Goal: Task Accomplishment & Management: Manage account settings

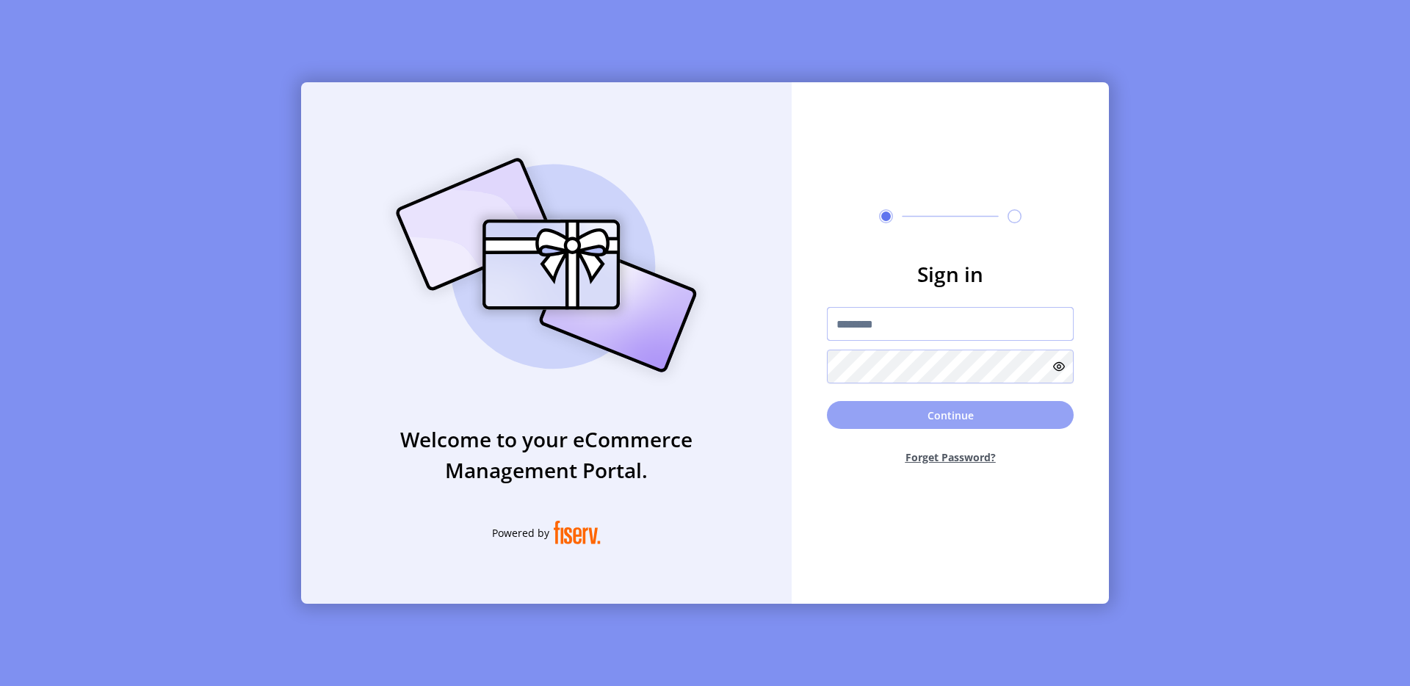
type input "**********"
click at [908, 408] on button "Continue" at bounding box center [950, 415] width 247 height 28
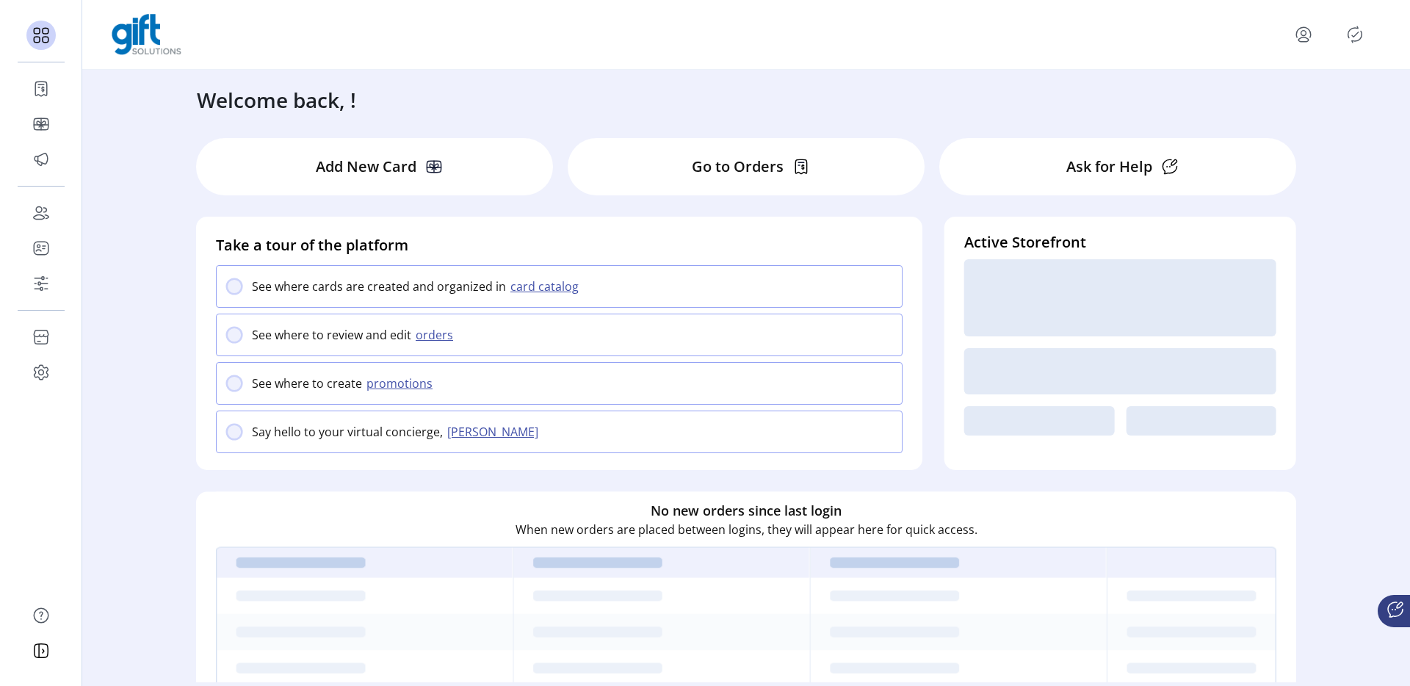
click at [150, 394] on div "Welcome back, ! Add New Card Go to Orders Ask for Help Take a tour of the platf…" at bounding box center [746, 376] width 1328 height 612
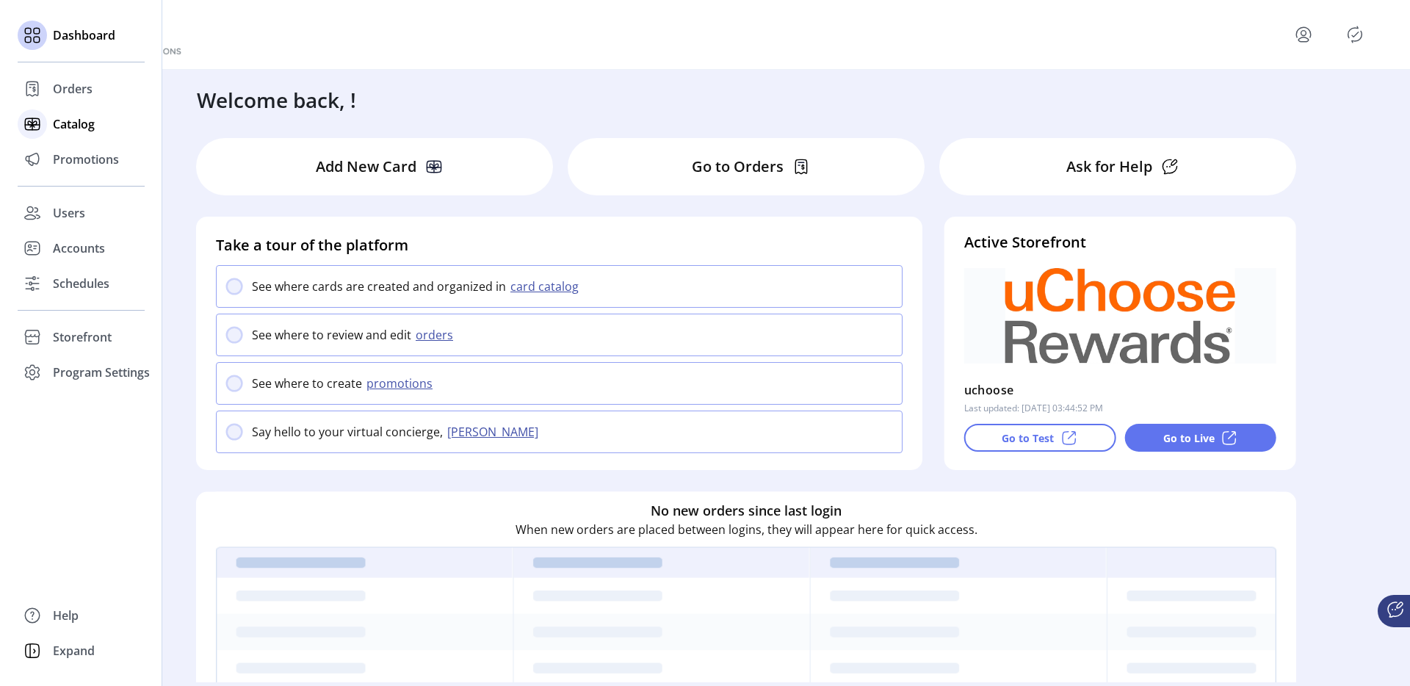
click at [77, 124] on span "Catalog" at bounding box center [74, 124] width 42 height 18
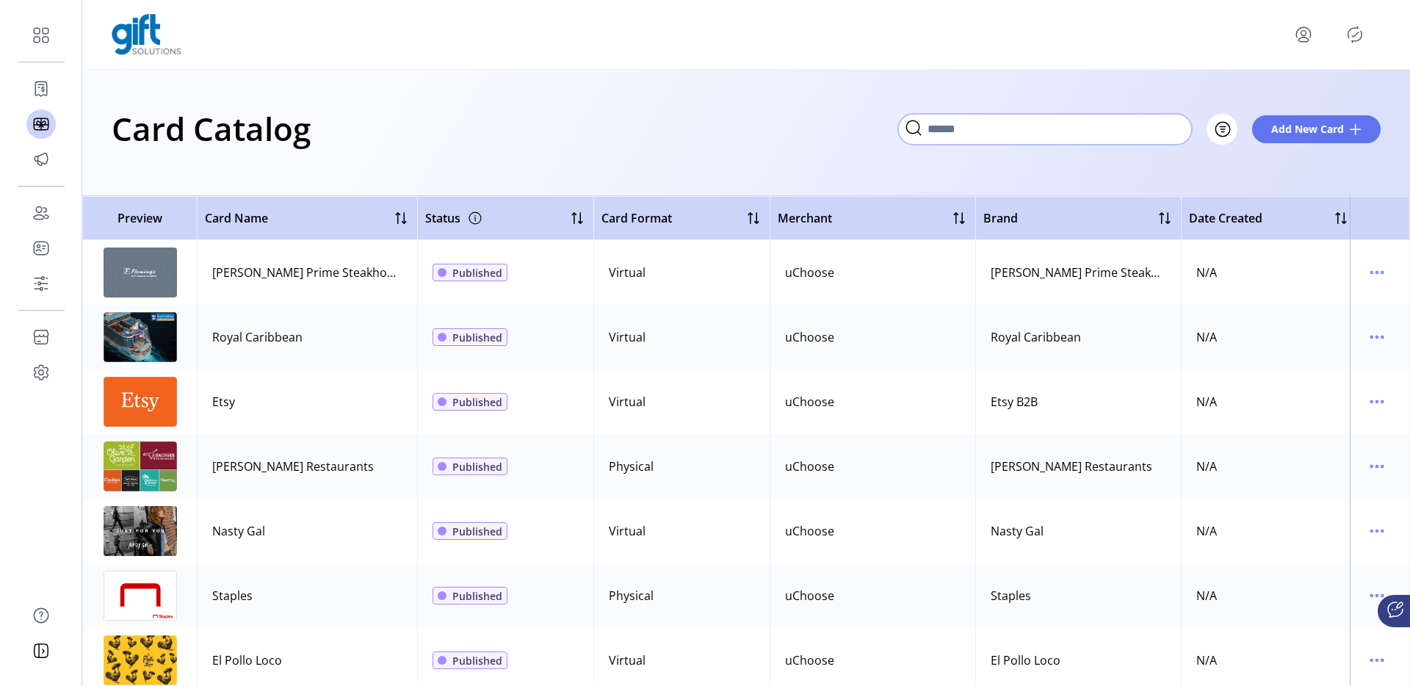
click at [1126, 135] on input "Search" at bounding box center [1045, 129] width 294 height 31
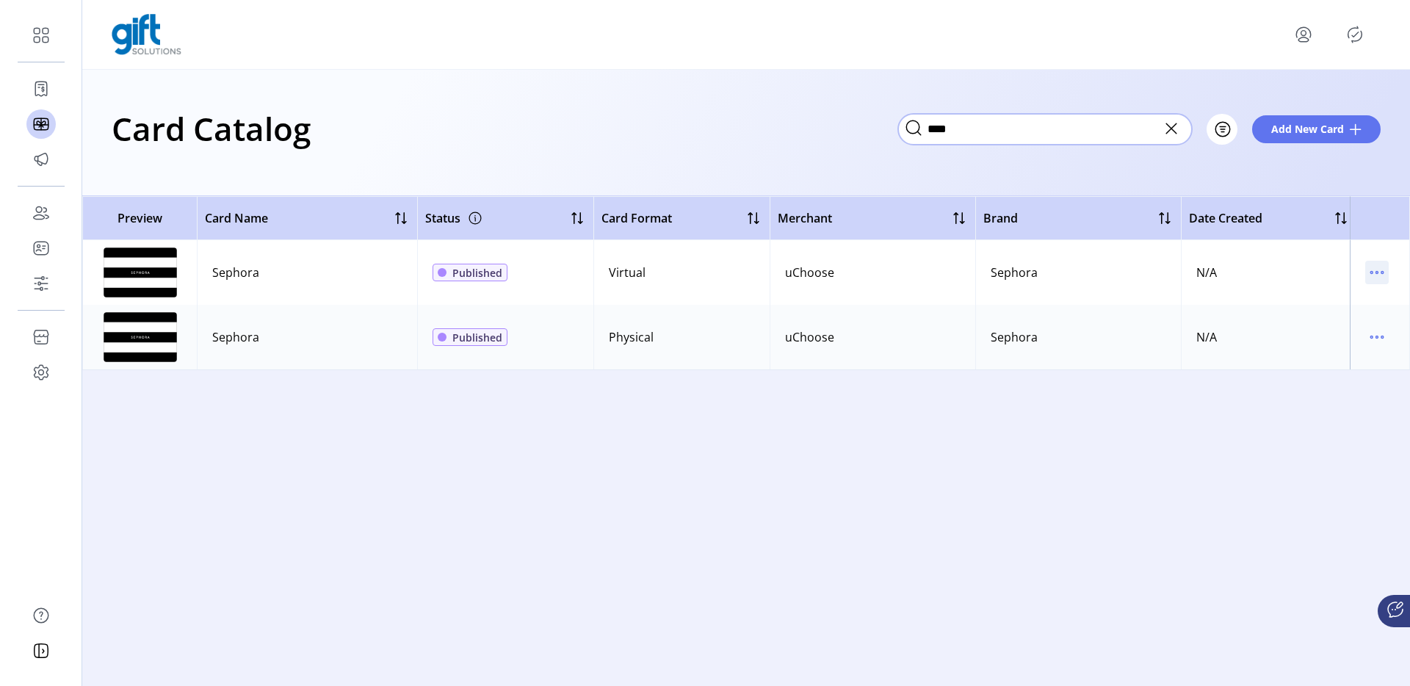
type input "****"
click at [1372, 272] on icon "menu" at bounding box center [1371, 273] width 2 height 2
click at [1324, 305] on span "View Details" at bounding box center [1315, 301] width 122 height 12
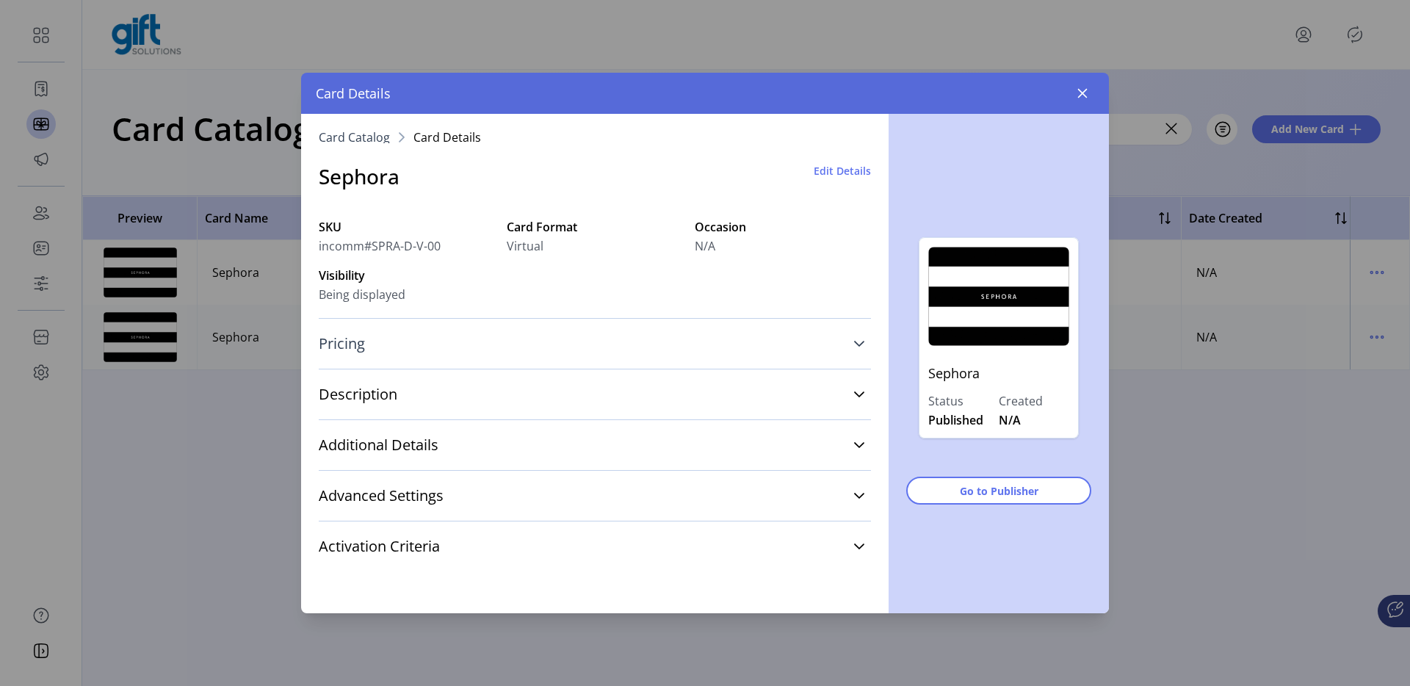
click at [664, 333] on link "Pricing" at bounding box center [595, 343] width 552 height 32
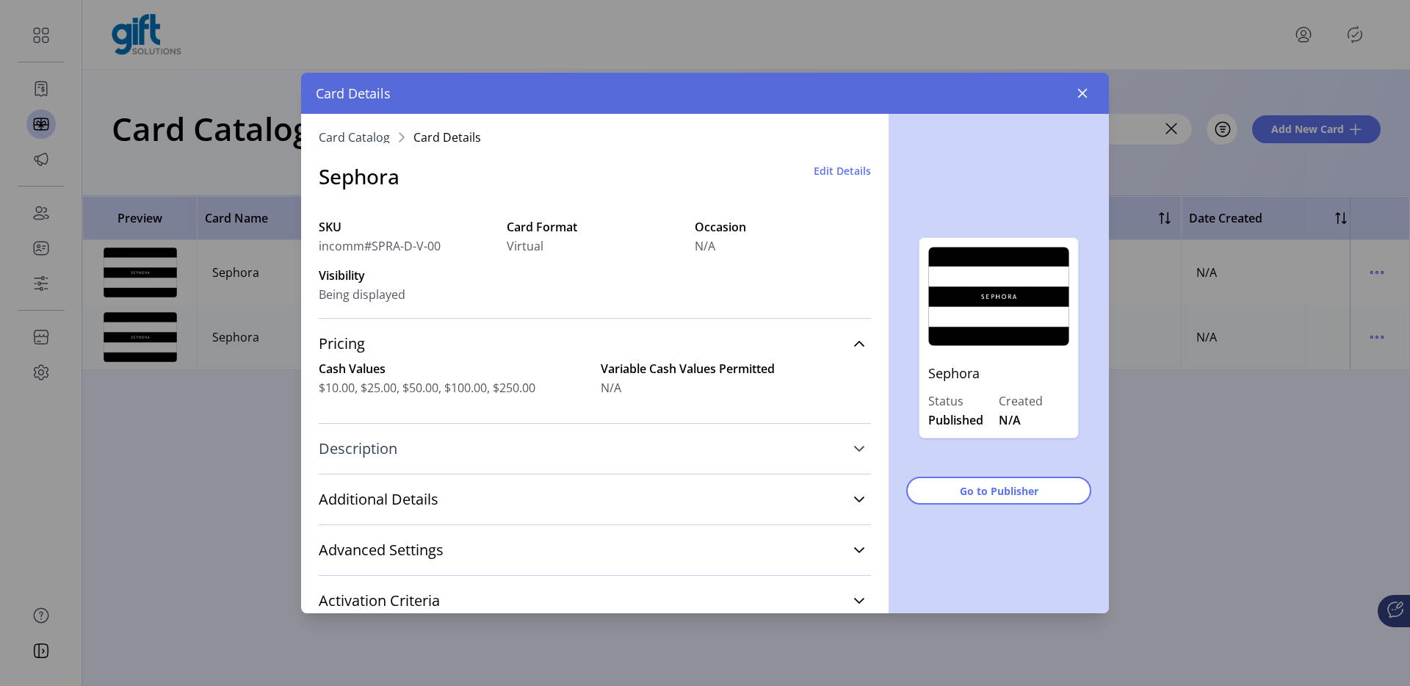
click at [703, 464] on link "Description" at bounding box center [595, 448] width 552 height 32
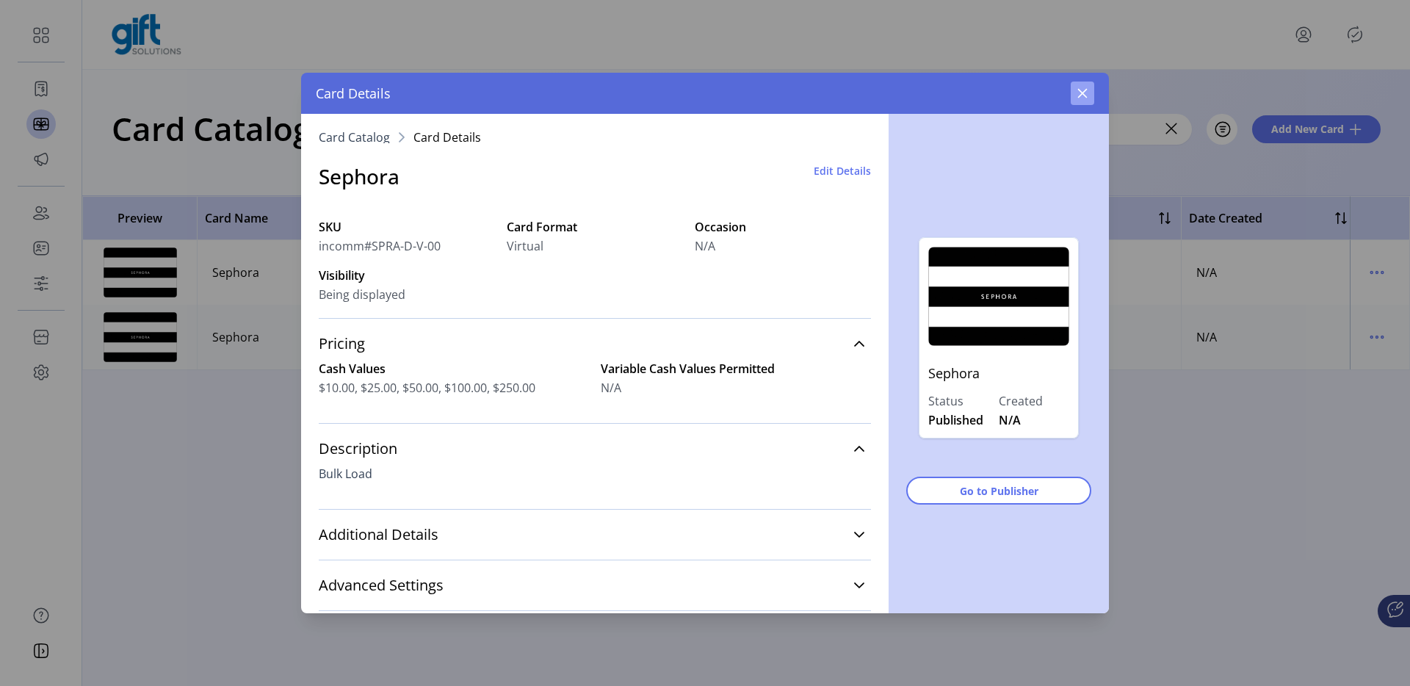
click at [1080, 93] on icon "button" at bounding box center [1082, 93] width 12 height 12
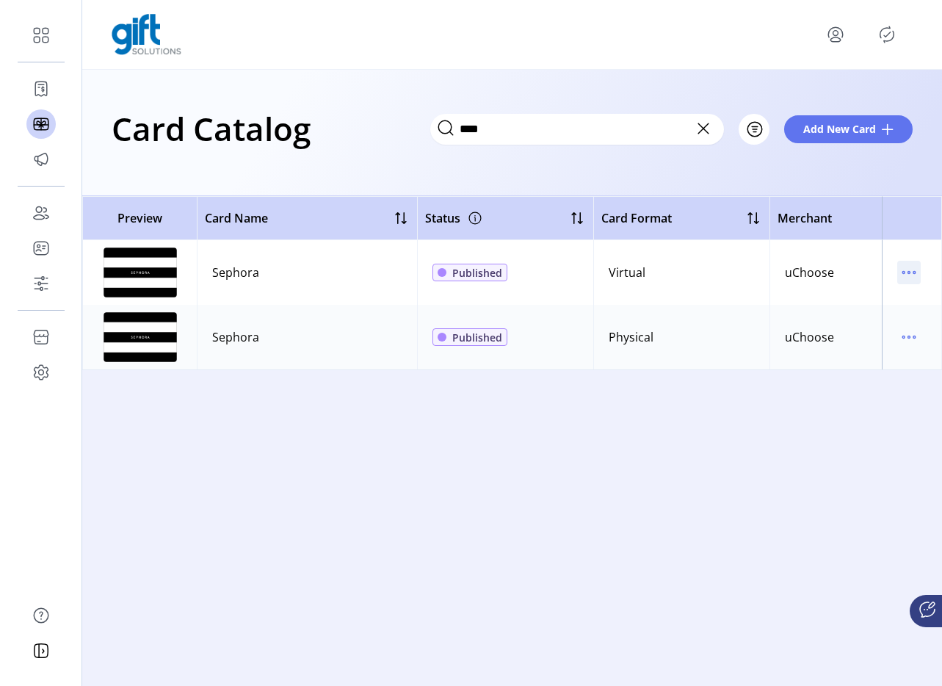
click at [898, 280] on p-button at bounding box center [908, 275] width 23 height 16
click at [915, 268] on icon "menu" at bounding box center [908, 272] width 23 height 23
click at [851, 327] on span "Edit Details" at bounding box center [847, 325] width 122 height 12
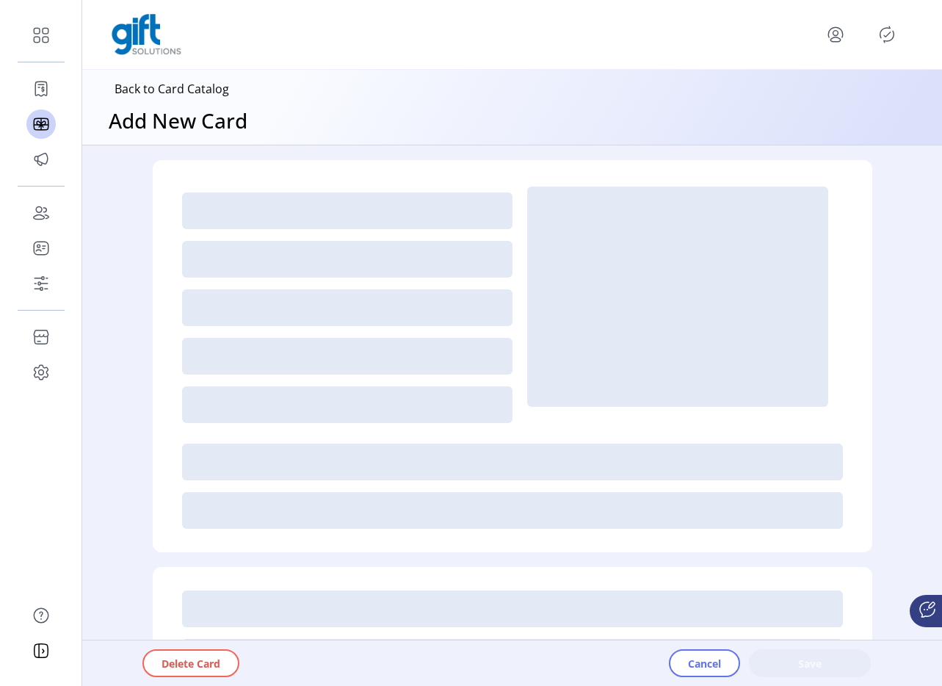
type textarea "*********"
type input "***"
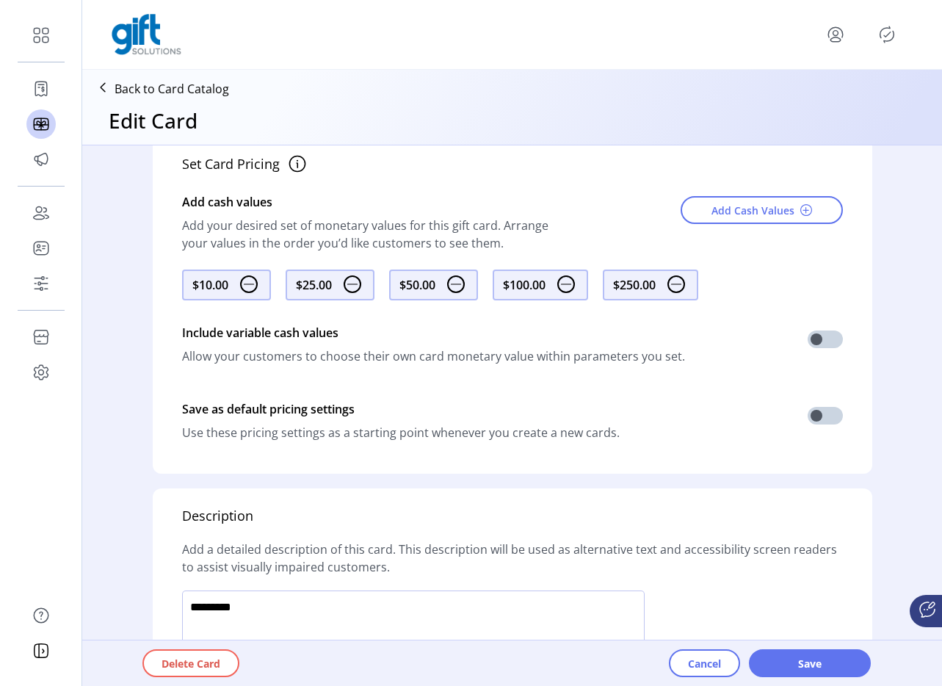
scroll to position [769, 0]
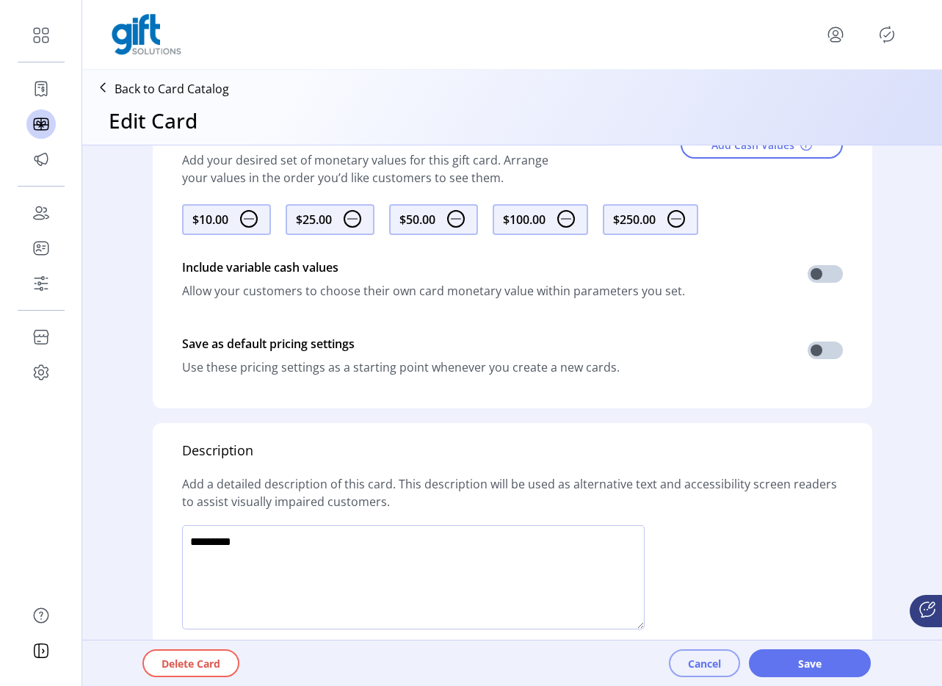
click at [719, 664] on span "Cancel" at bounding box center [704, 663] width 33 height 15
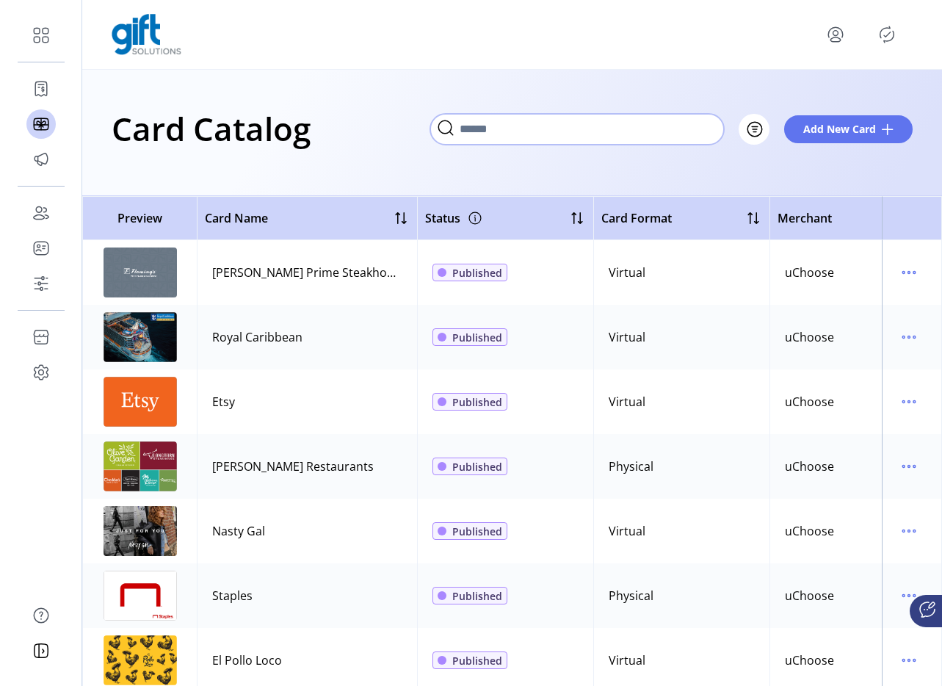
click at [711, 124] on input "Search" at bounding box center [577, 129] width 294 height 31
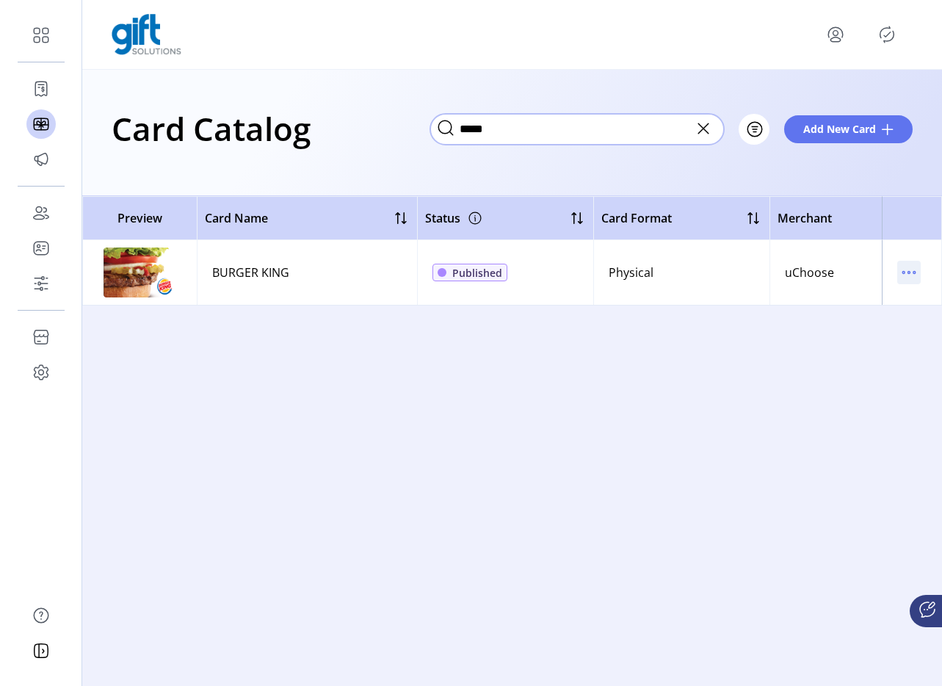
type input "*****"
click at [918, 279] on icon "menu" at bounding box center [908, 272] width 23 height 23
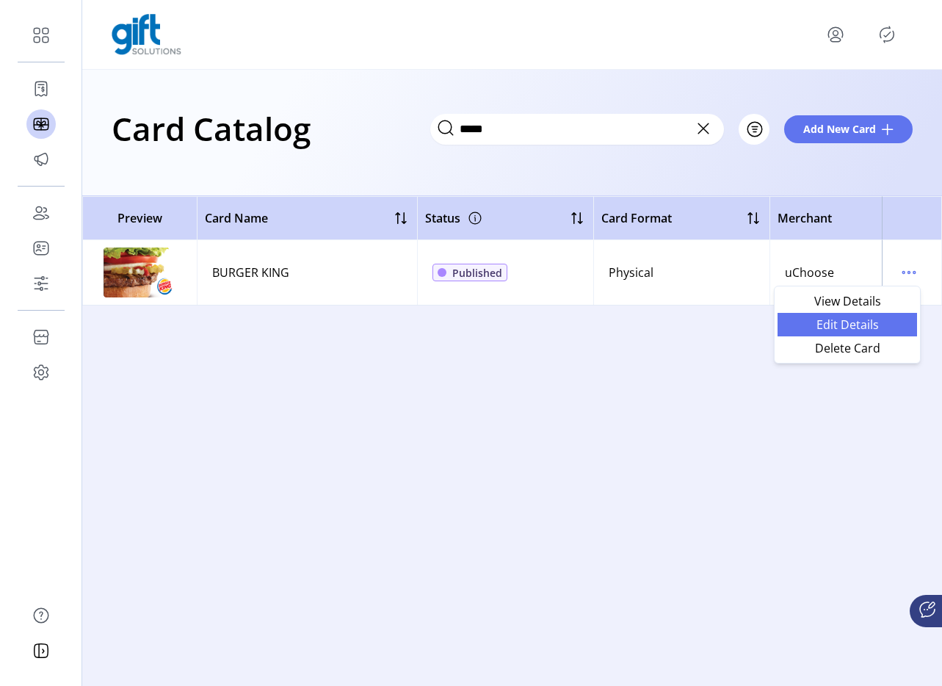
click at [872, 327] on span "Edit Details" at bounding box center [847, 325] width 122 height 12
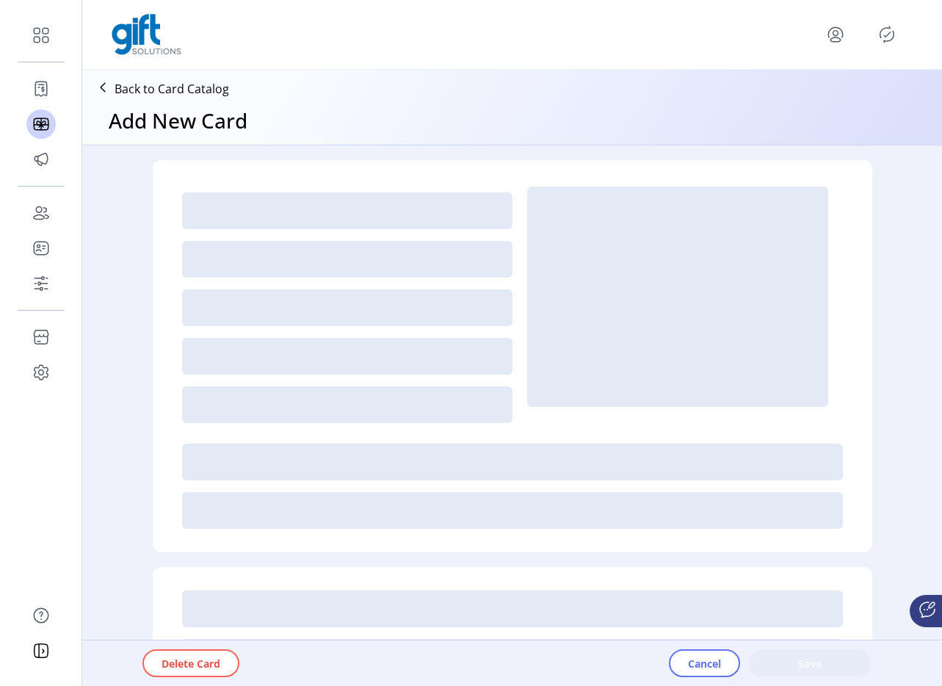
type textarea "*********"
type input "****"
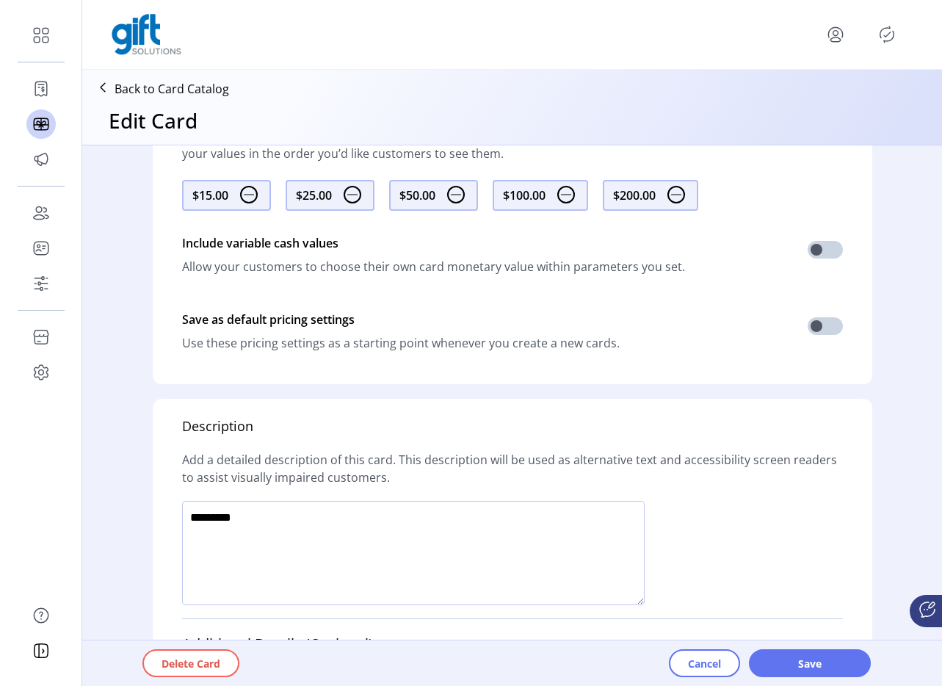
scroll to position [797, 0]
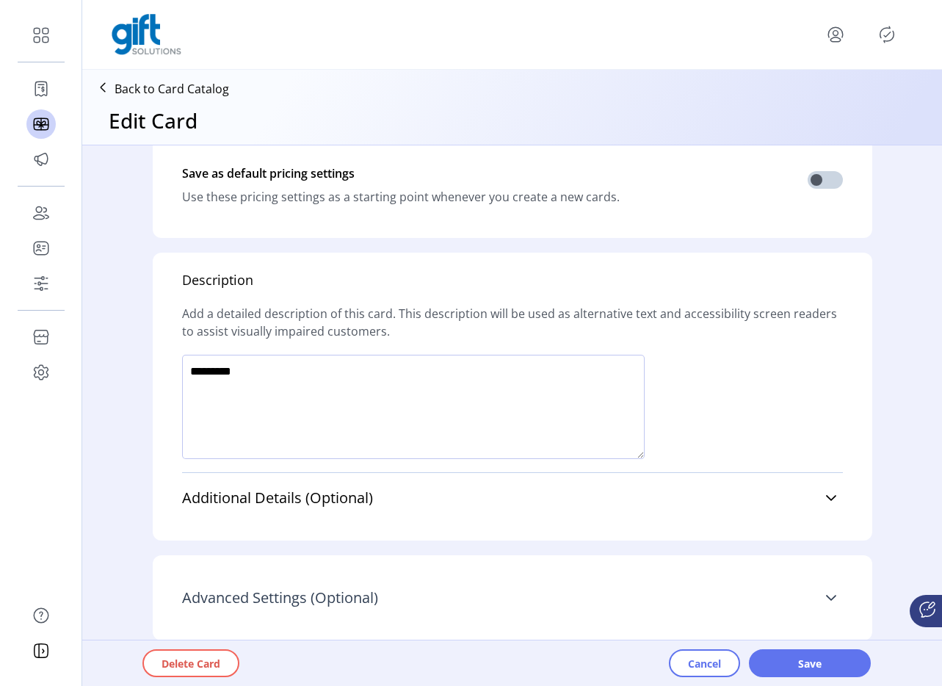
click at [819, 593] on link "Advanced Settings (Optional)" at bounding box center [512, 598] width 661 height 32
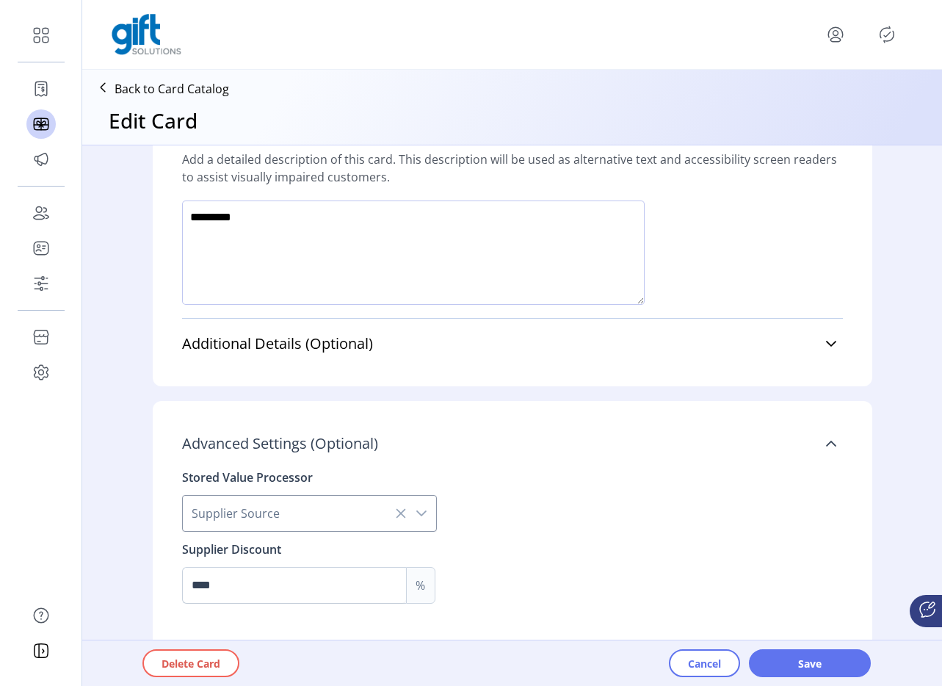
scroll to position [959, 0]
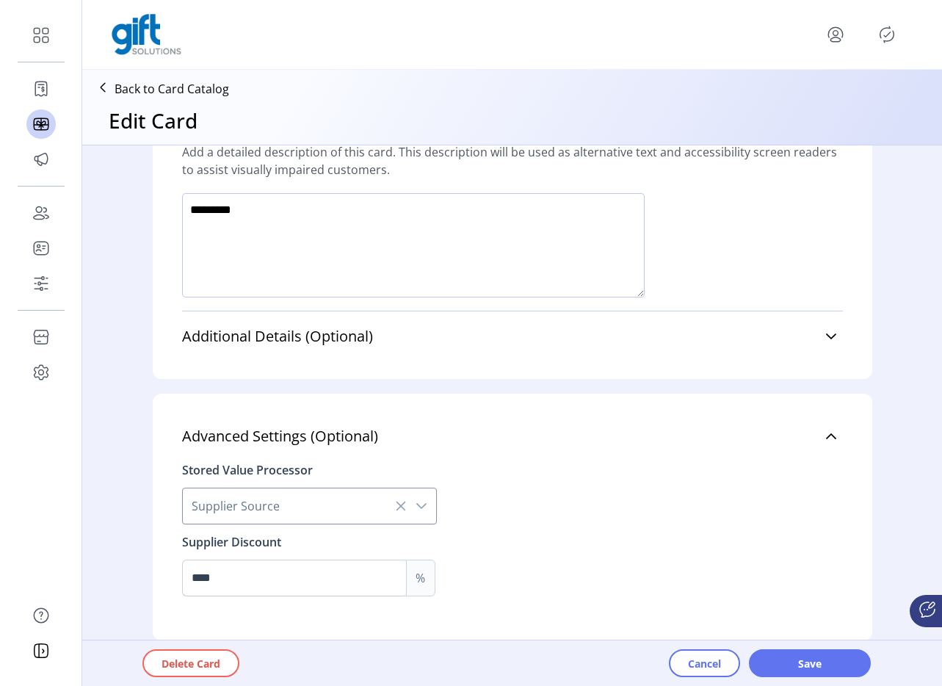
click at [416, 508] on icon "dropdown trigger" at bounding box center [422, 506] width 12 height 12
click at [305, 508] on span "Supplier Source" at bounding box center [295, 505] width 224 height 35
click at [308, 511] on span "Supplier Source" at bounding box center [295, 505] width 224 height 35
click at [294, 511] on span "Supplier Source" at bounding box center [295, 505] width 224 height 35
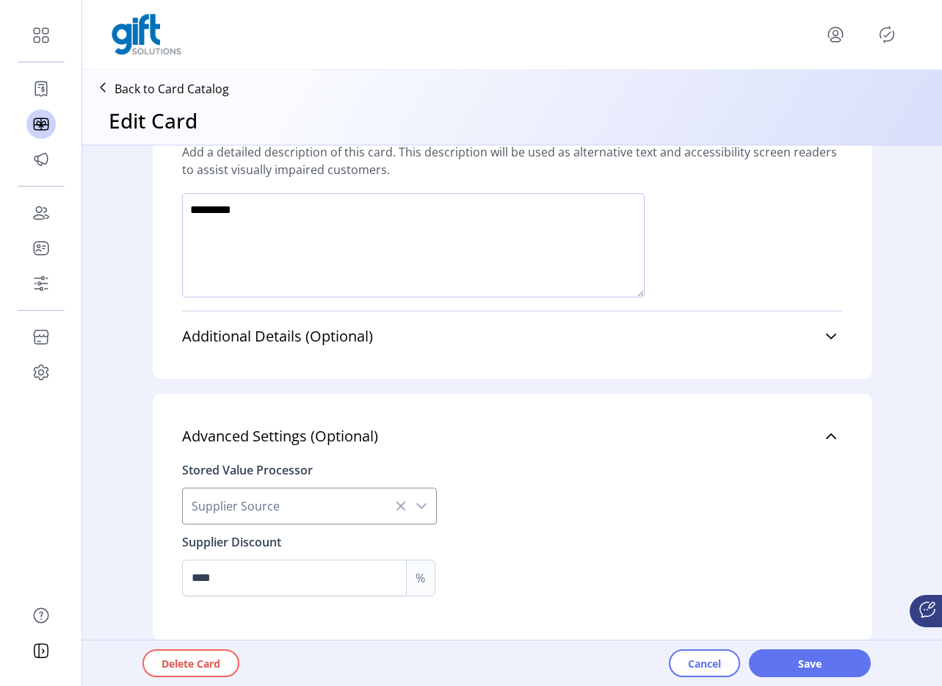
click at [99, 88] on icon at bounding box center [102, 87] width 23 height 23
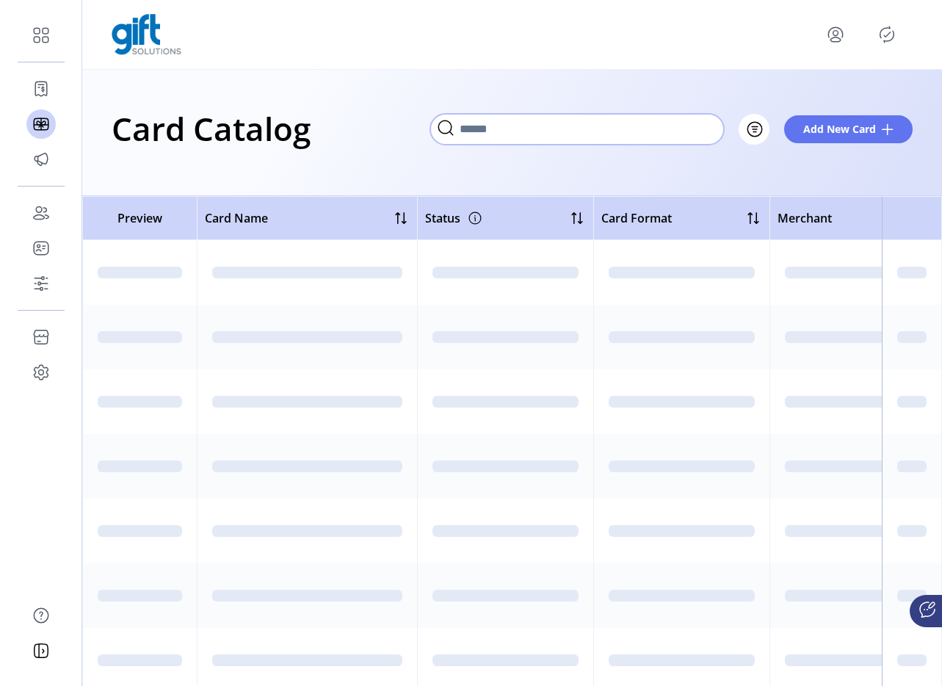
click at [679, 134] on input "Search" at bounding box center [577, 129] width 294 height 31
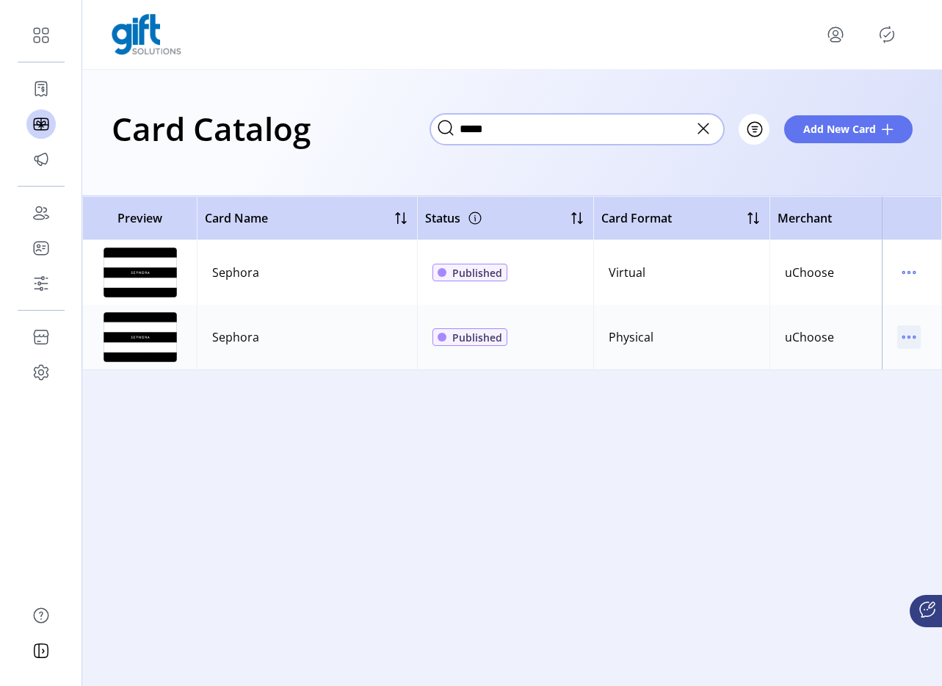
type input "*****"
click at [902, 344] on icon "menu" at bounding box center [908, 336] width 23 height 23
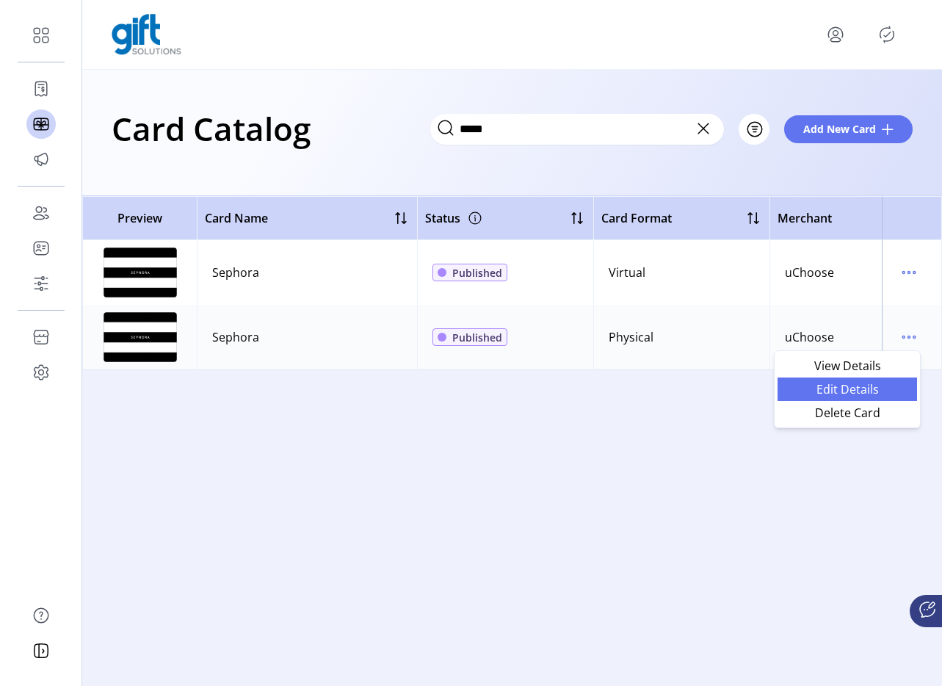
click at [875, 390] on span "Edit Details" at bounding box center [847, 389] width 122 height 12
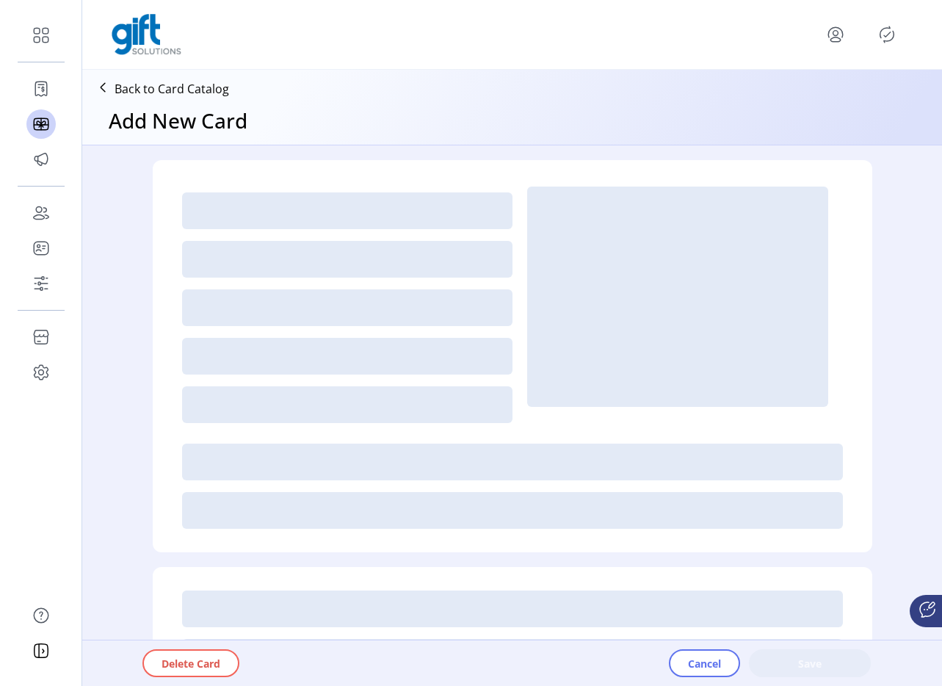
type textarea "*********"
type input "****"
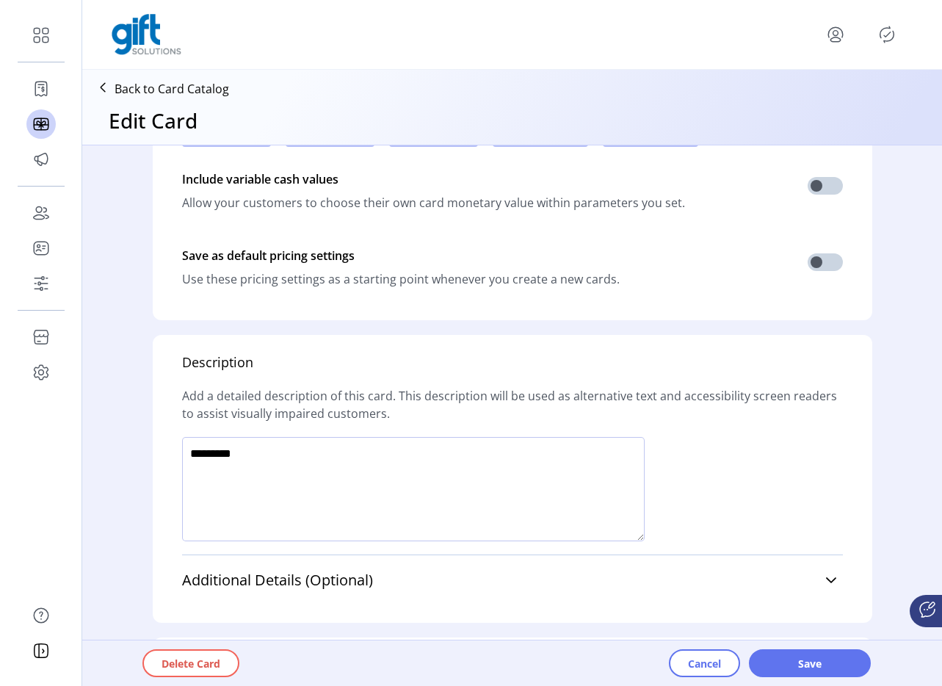
scroll to position [797, 0]
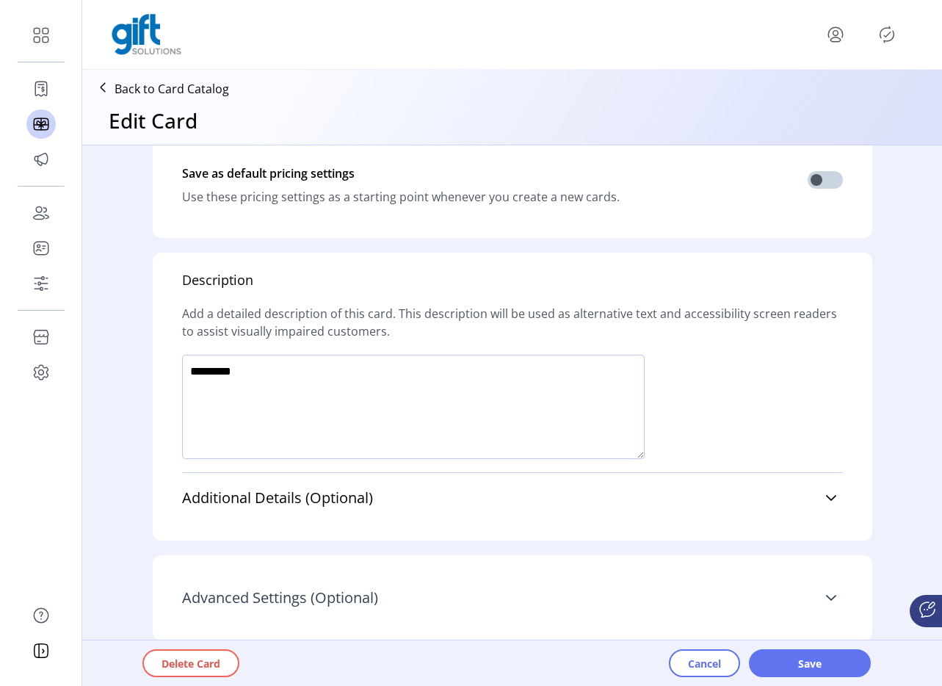
click at [820, 599] on link "Advanced Settings (Optional)" at bounding box center [512, 598] width 661 height 32
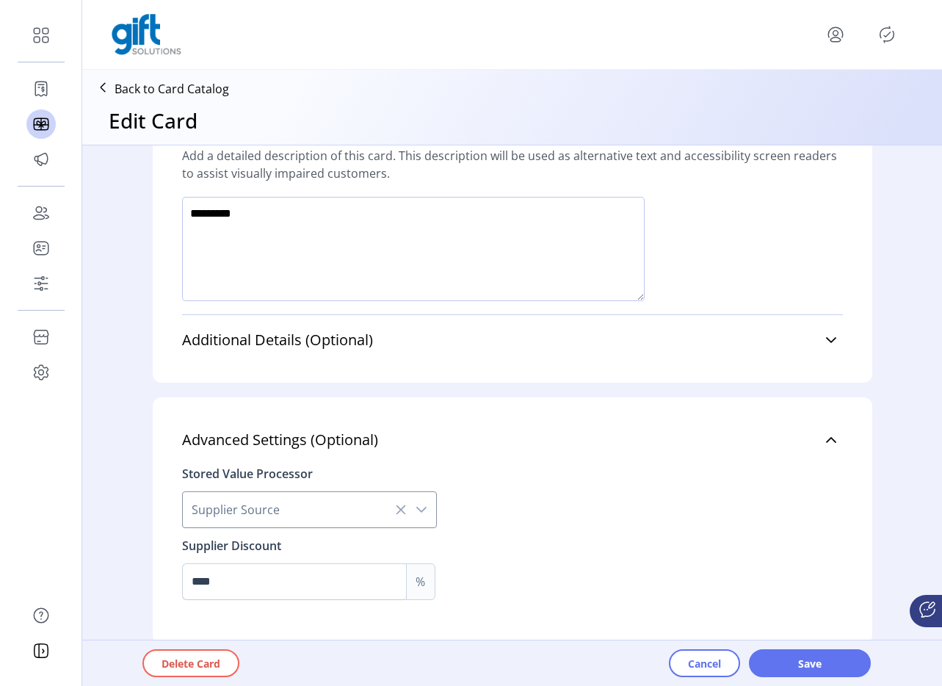
scroll to position [959, 0]
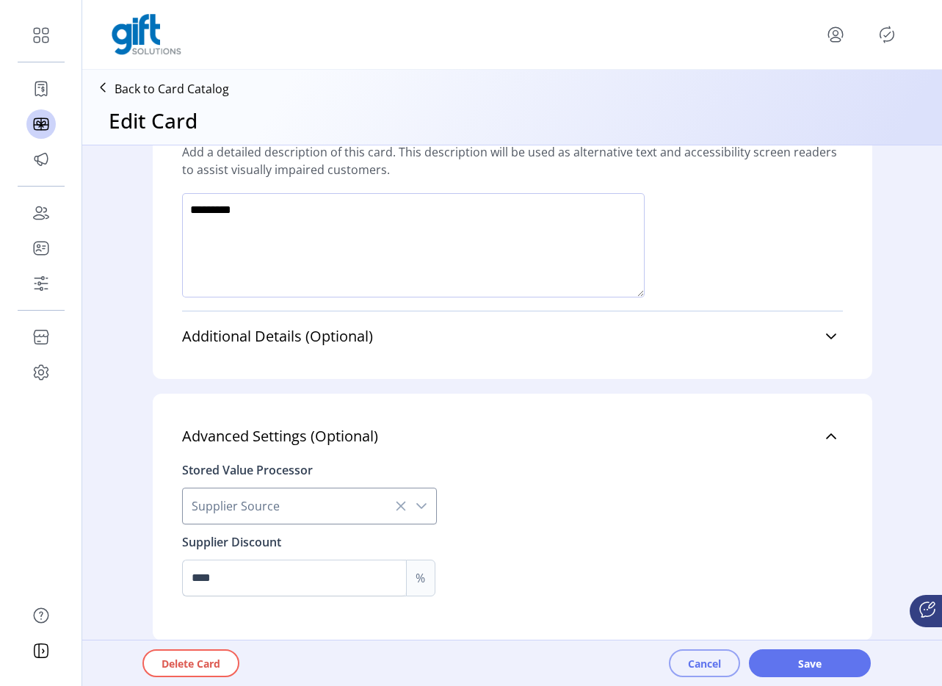
click at [705, 668] on span "Cancel" at bounding box center [704, 663] width 33 height 15
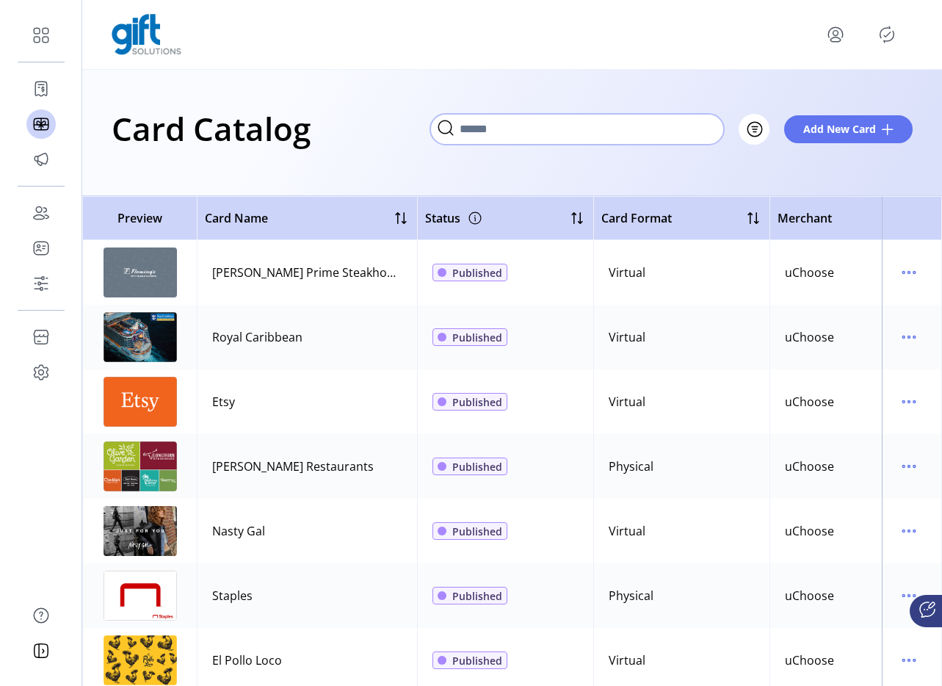
click at [684, 132] on input "Search" at bounding box center [577, 129] width 294 height 31
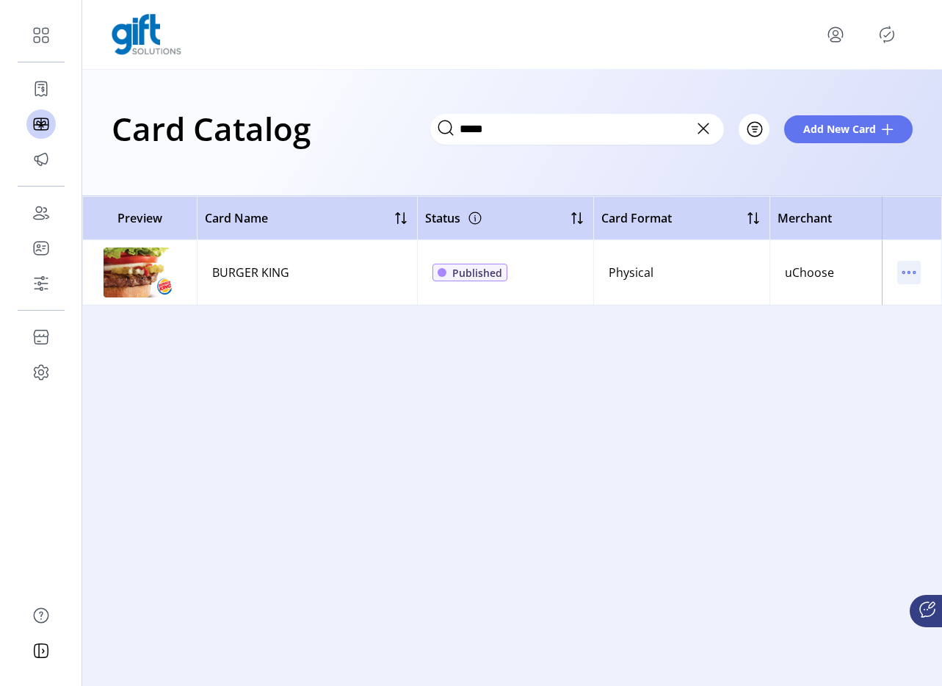
click at [909, 270] on icon "menu" at bounding box center [908, 272] width 23 height 23
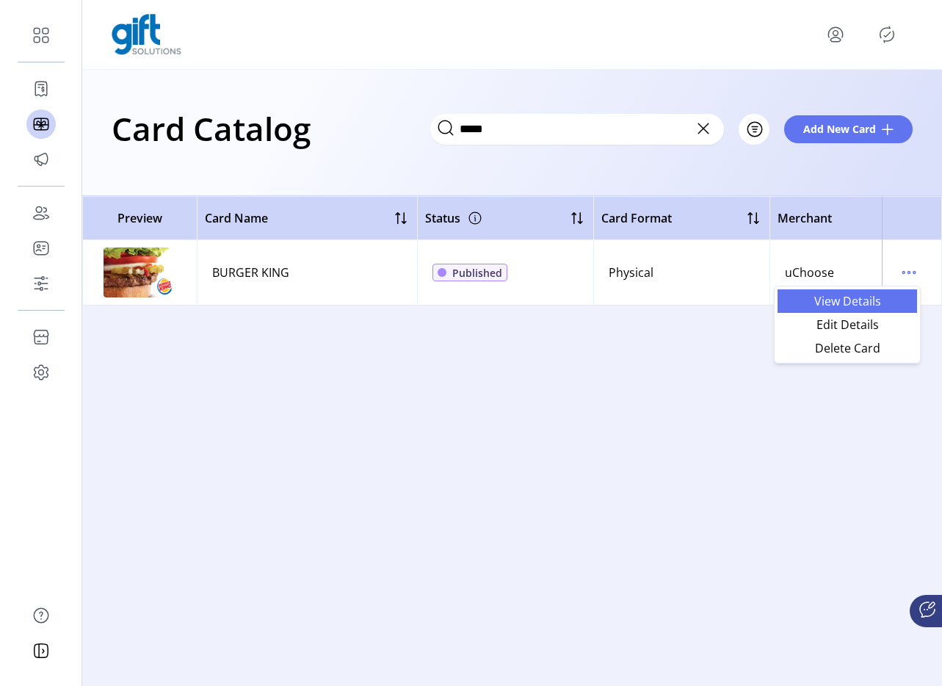
click at [858, 301] on span "View Details" at bounding box center [847, 301] width 122 height 12
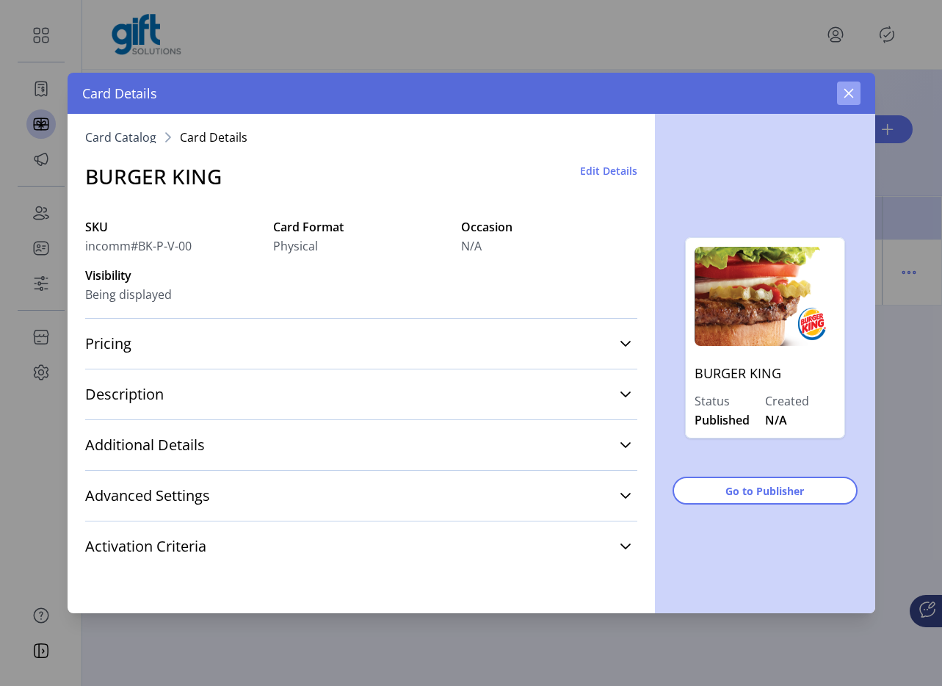
click at [847, 95] on icon "button" at bounding box center [849, 93] width 12 height 12
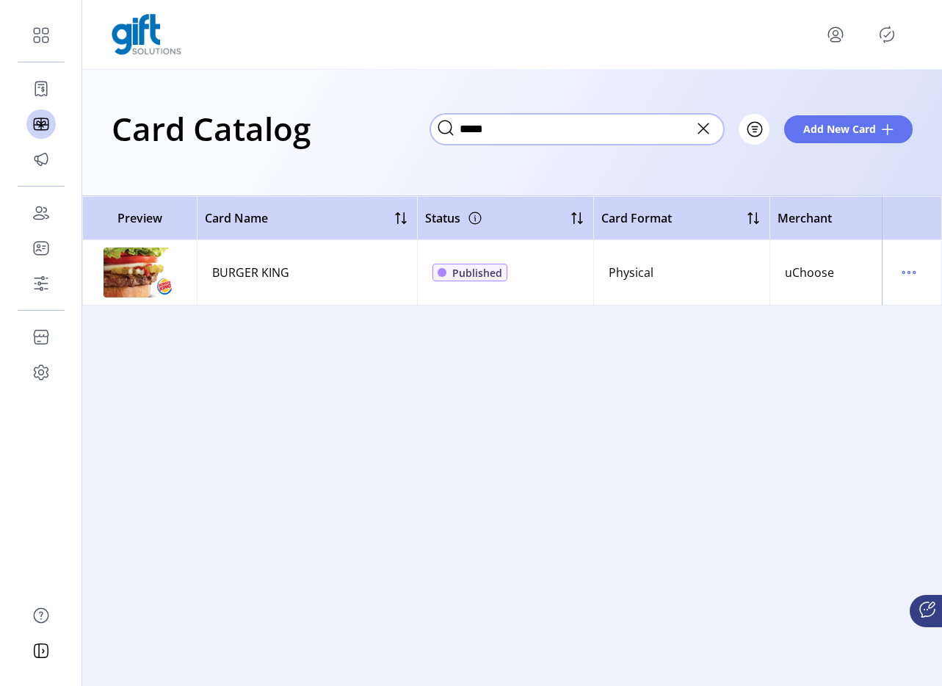
click at [547, 127] on input "*****" at bounding box center [577, 129] width 294 height 31
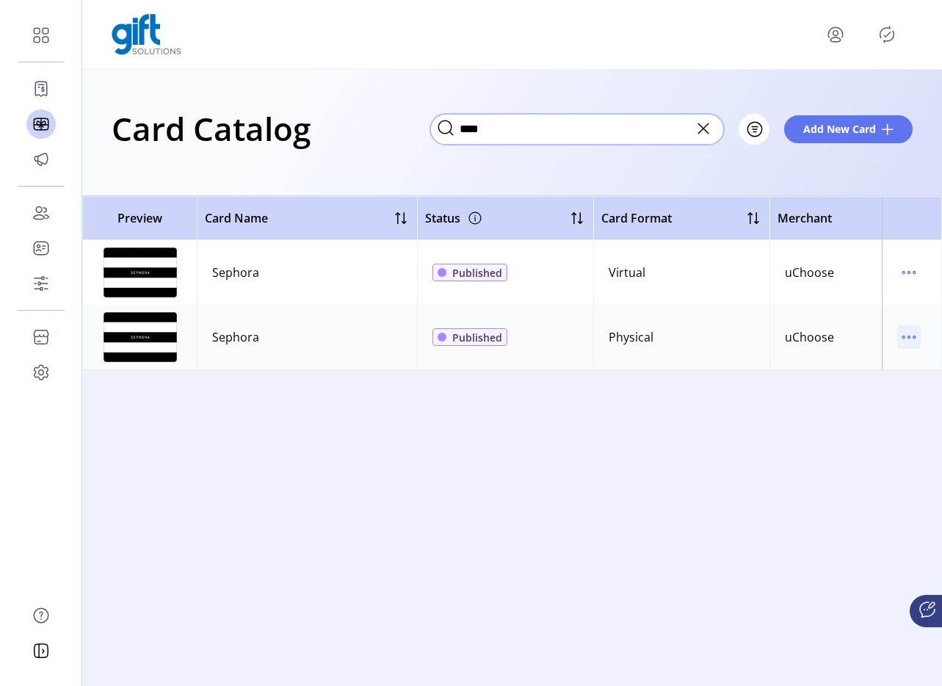
type input "****"
click at [905, 333] on icon "menu" at bounding box center [908, 336] width 23 height 23
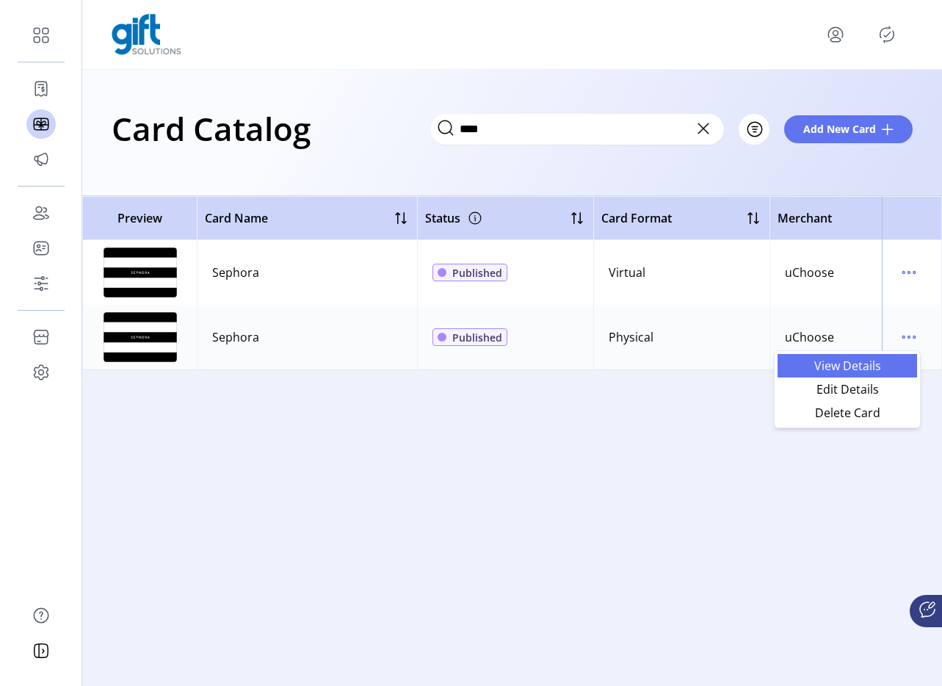
click at [880, 368] on span "View Details" at bounding box center [847, 366] width 122 height 12
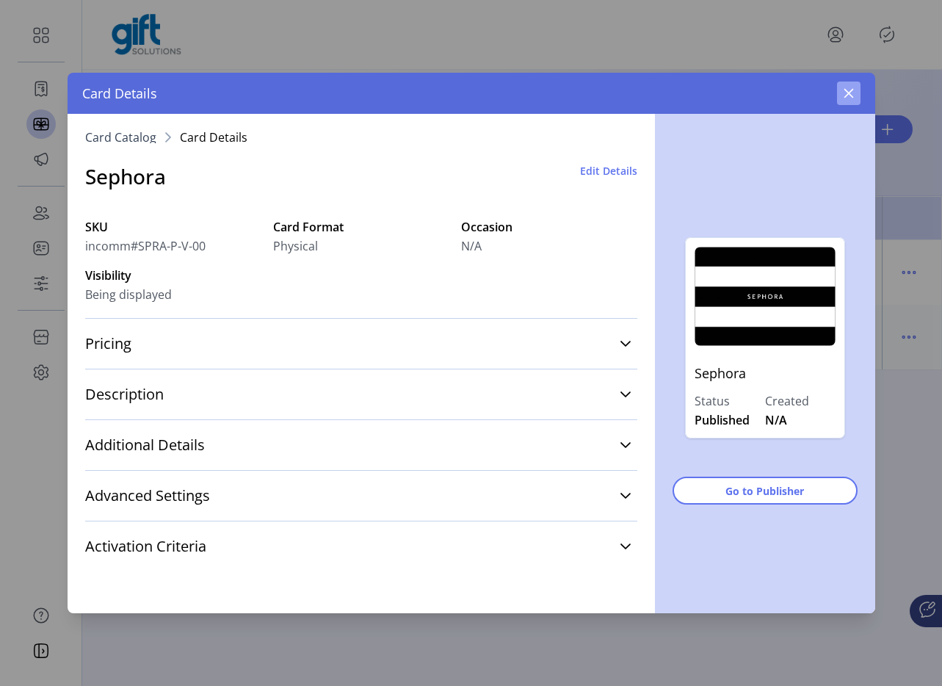
click at [855, 101] on button "button" at bounding box center [848, 93] width 23 height 23
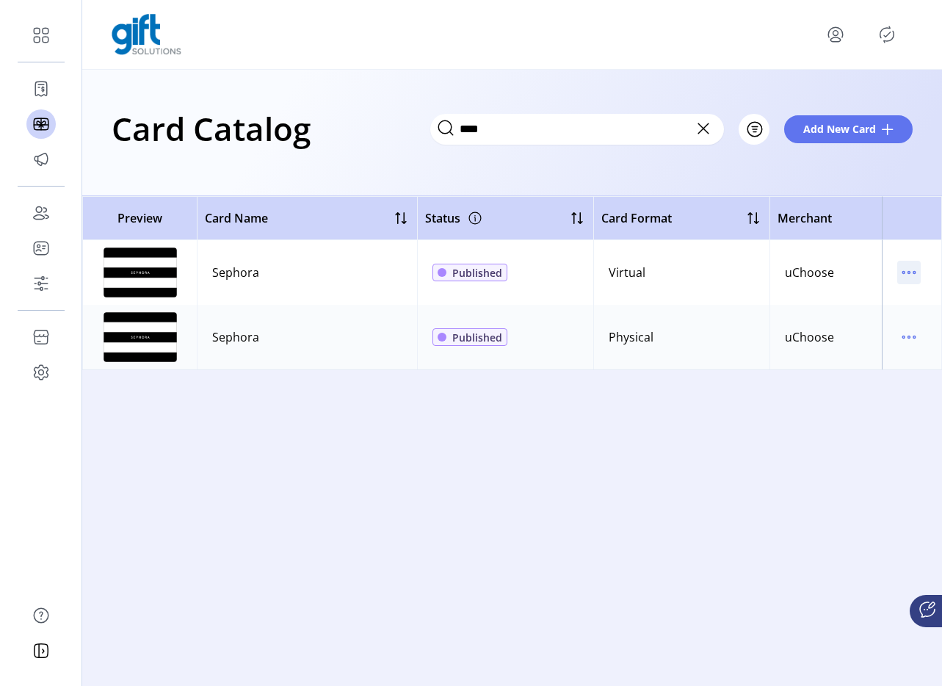
click at [908, 267] on icon "menu" at bounding box center [908, 272] width 23 height 23
click at [866, 295] on span "View Details" at bounding box center [847, 301] width 122 height 12
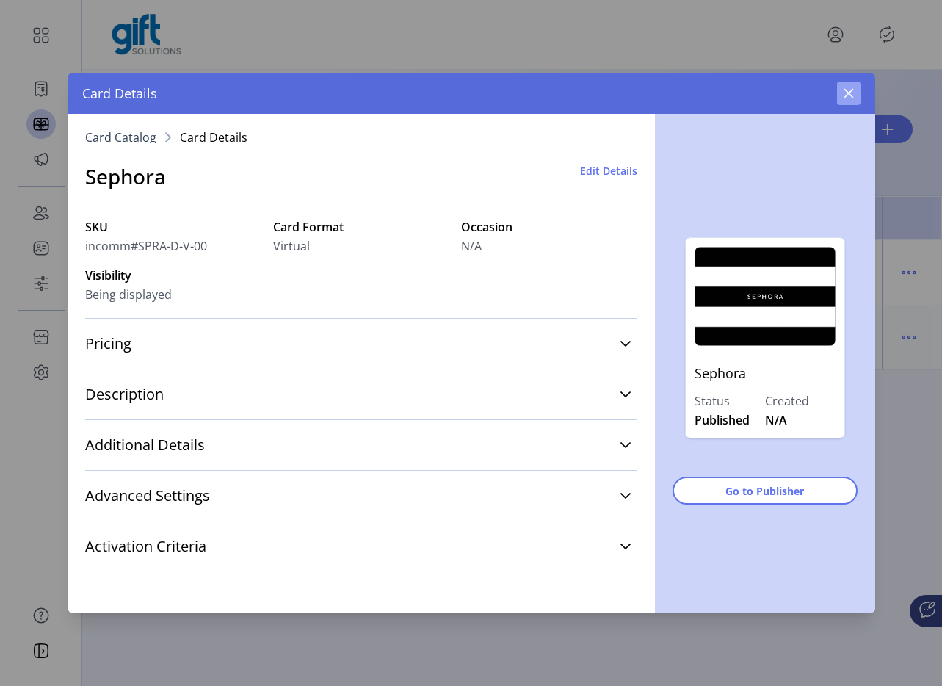
click at [852, 90] on icon "button" at bounding box center [849, 93] width 12 height 12
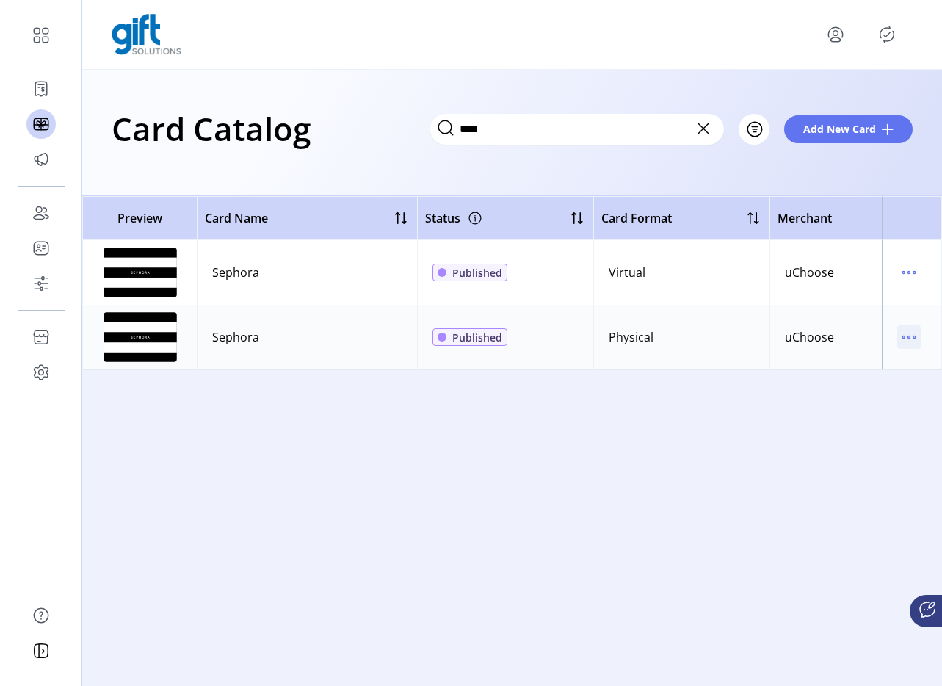
click at [919, 336] on icon "menu" at bounding box center [908, 336] width 23 height 23
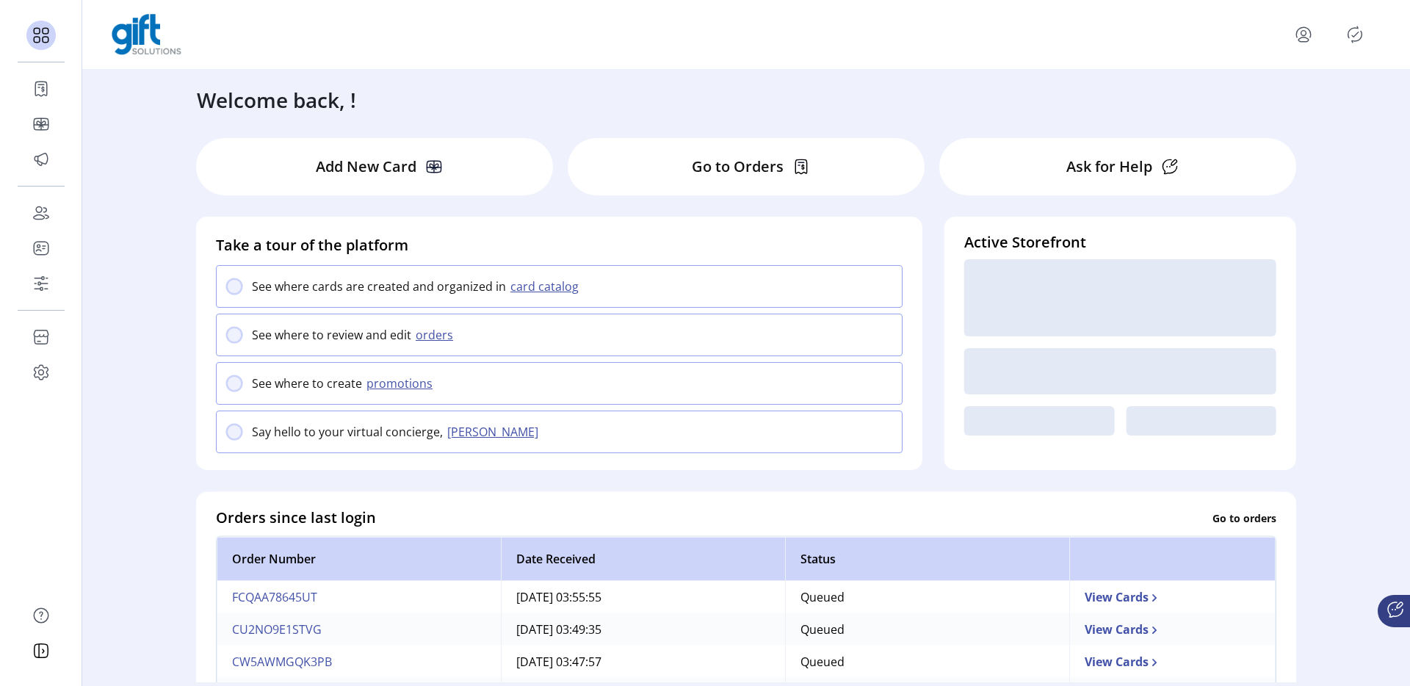
click at [1302, 32] on icon "menu" at bounding box center [1303, 34] width 23 height 23
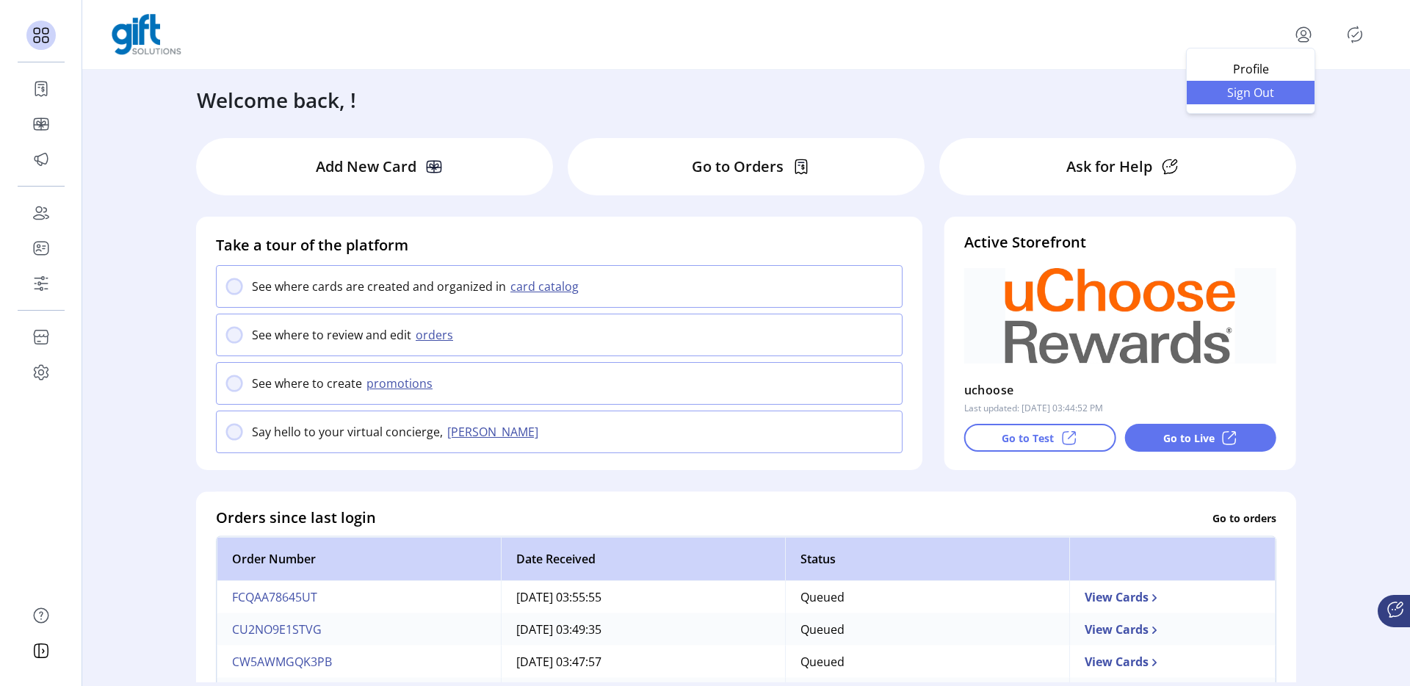
click at [1256, 93] on span "Sign Out" at bounding box center [1250, 93] width 110 height 12
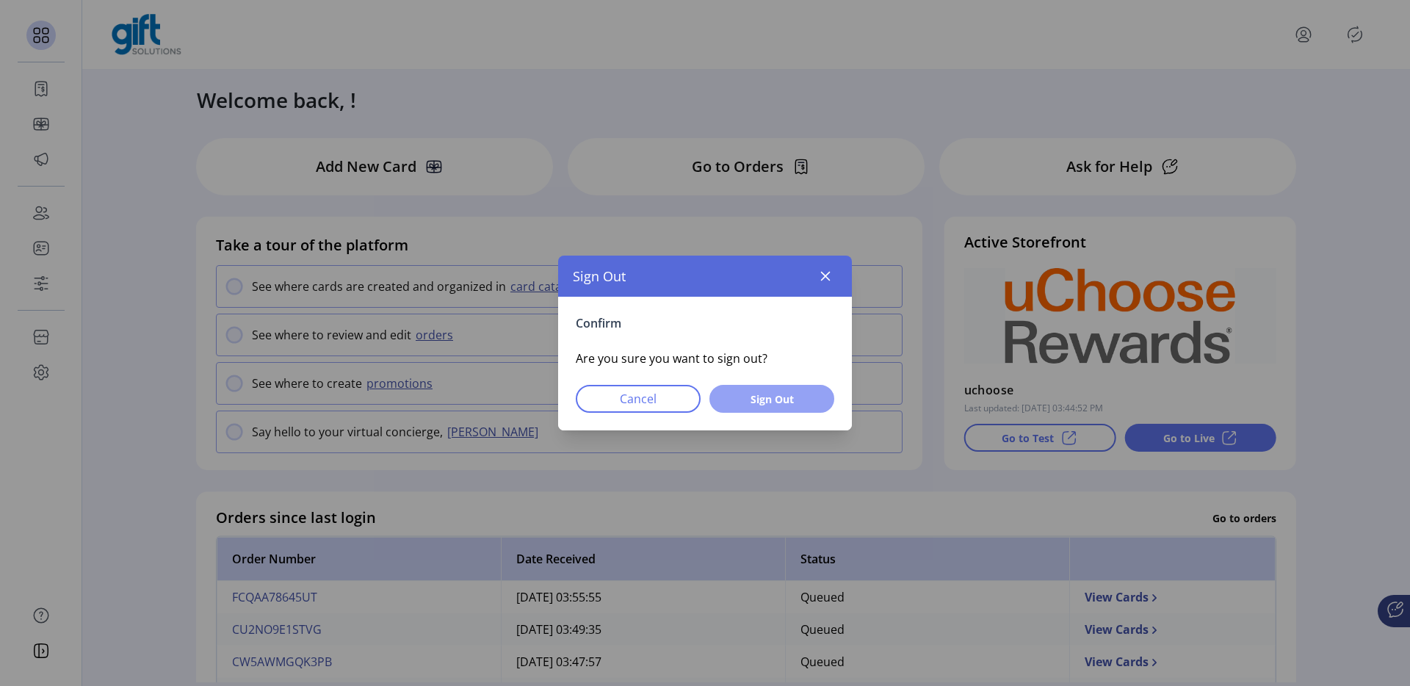
click at [794, 409] on button "Sign Out" at bounding box center [771, 399] width 125 height 28
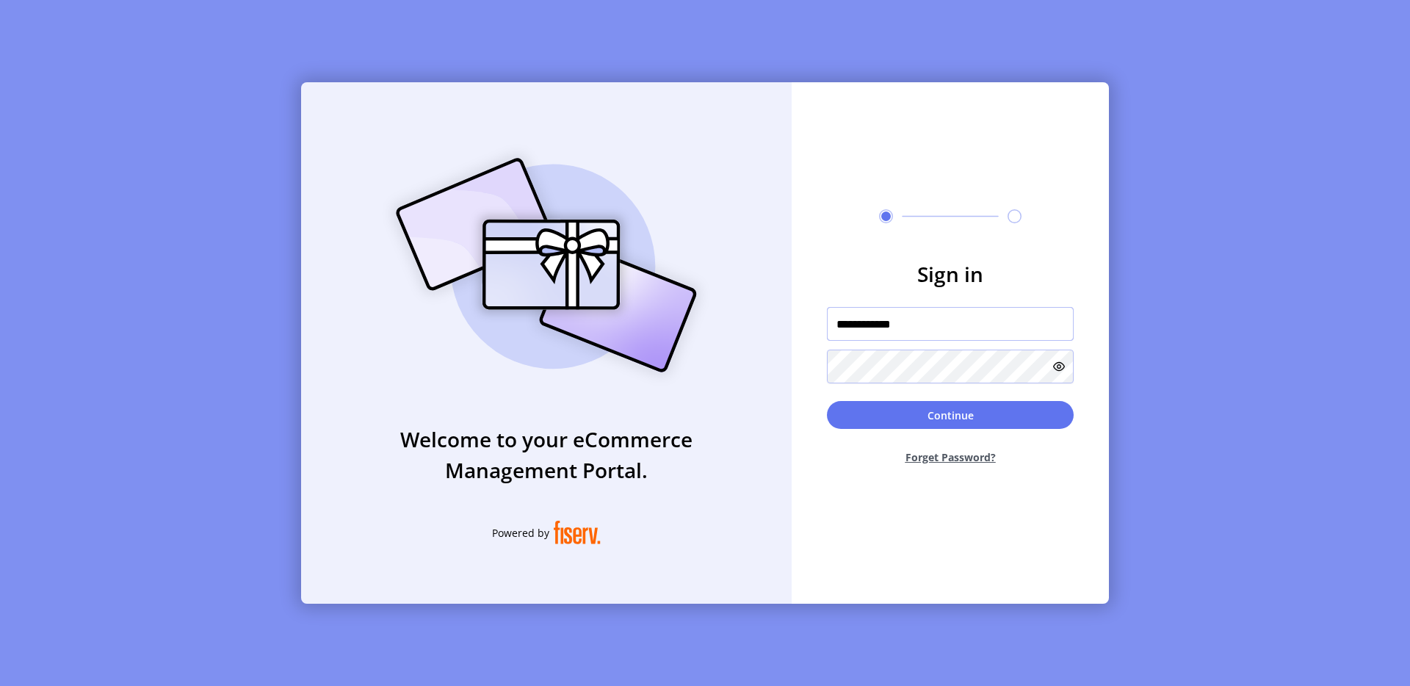
click at [917, 323] on input "**********" at bounding box center [950, 324] width 247 height 34
type input "**********"
click at [950, 411] on button "Continue" at bounding box center [950, 415] width 247 height 28
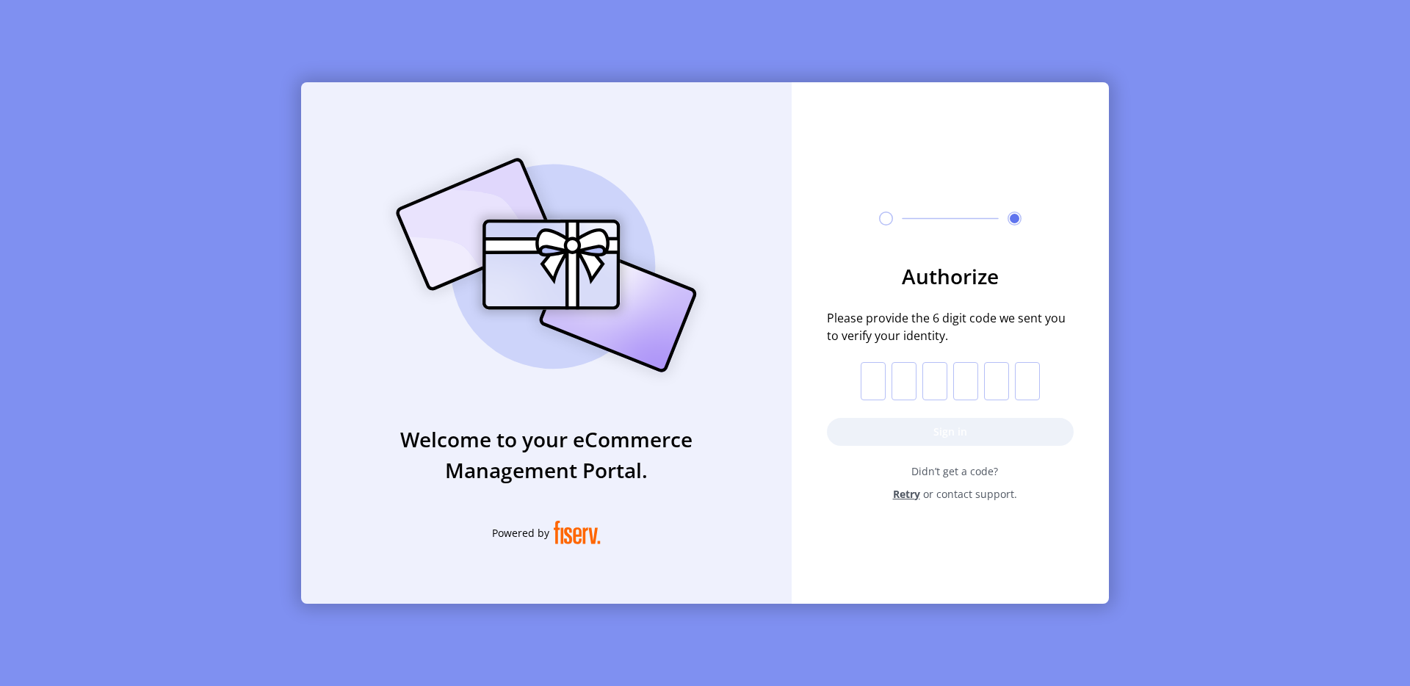
click at [873, 382] on input "text" at bounding box center [873, 381] width 25 height 38
paste input "*"
type input "*"
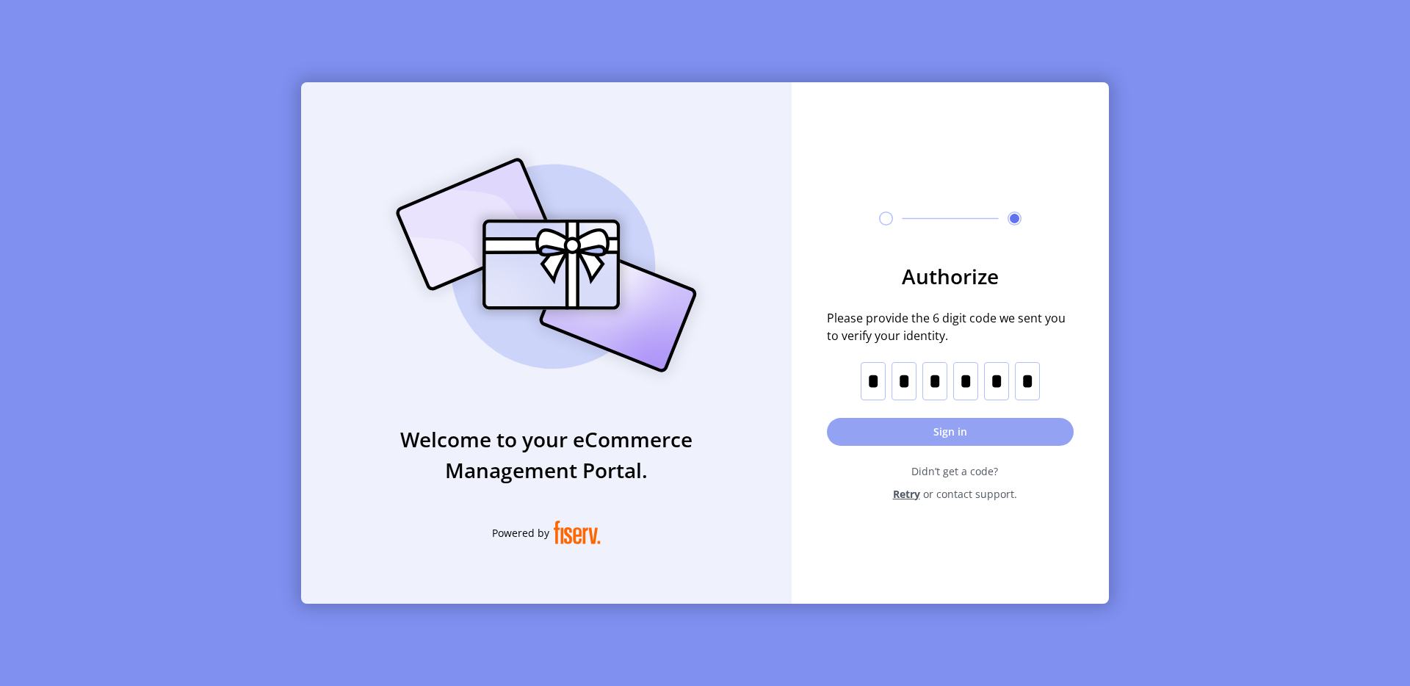
click at [930, 438] on button "Sign in" at bounding box center [950, 432] width 247 height 28
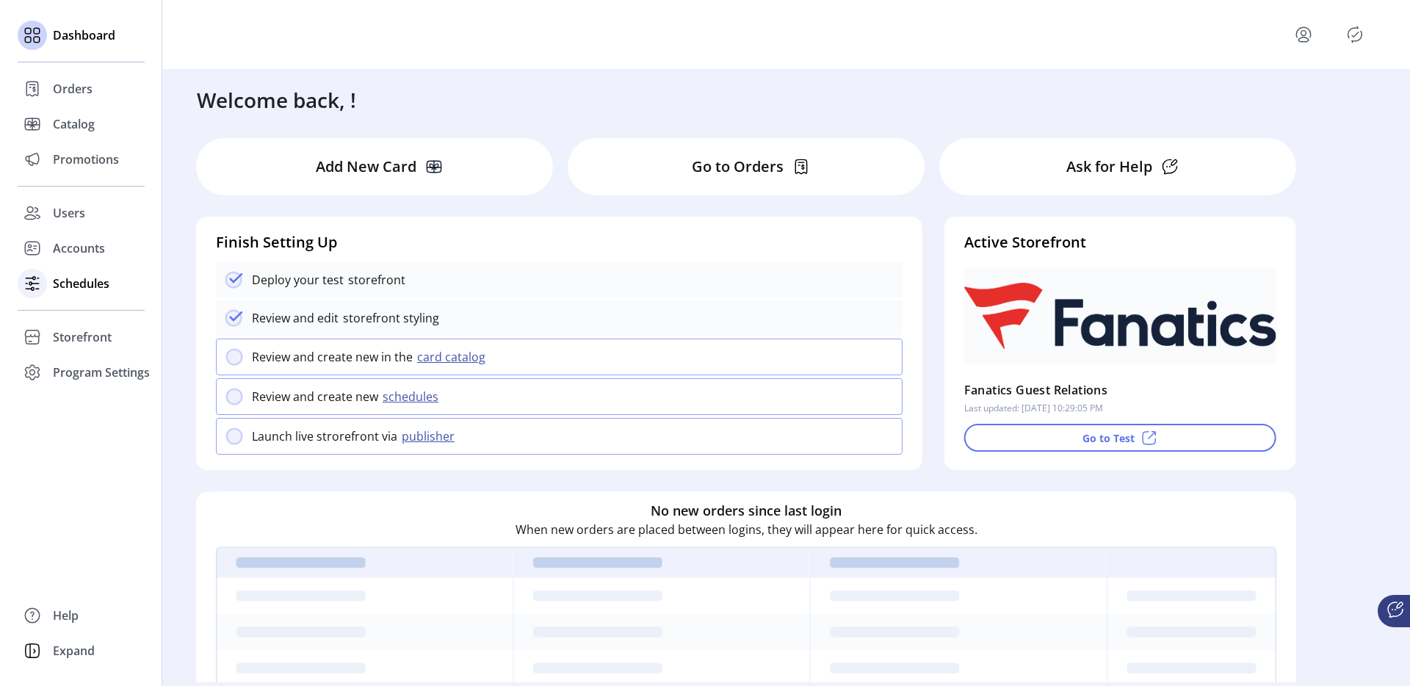
click at [59, 280] on span "Schedules" at bounding box center [81, 284] width 57 height 18
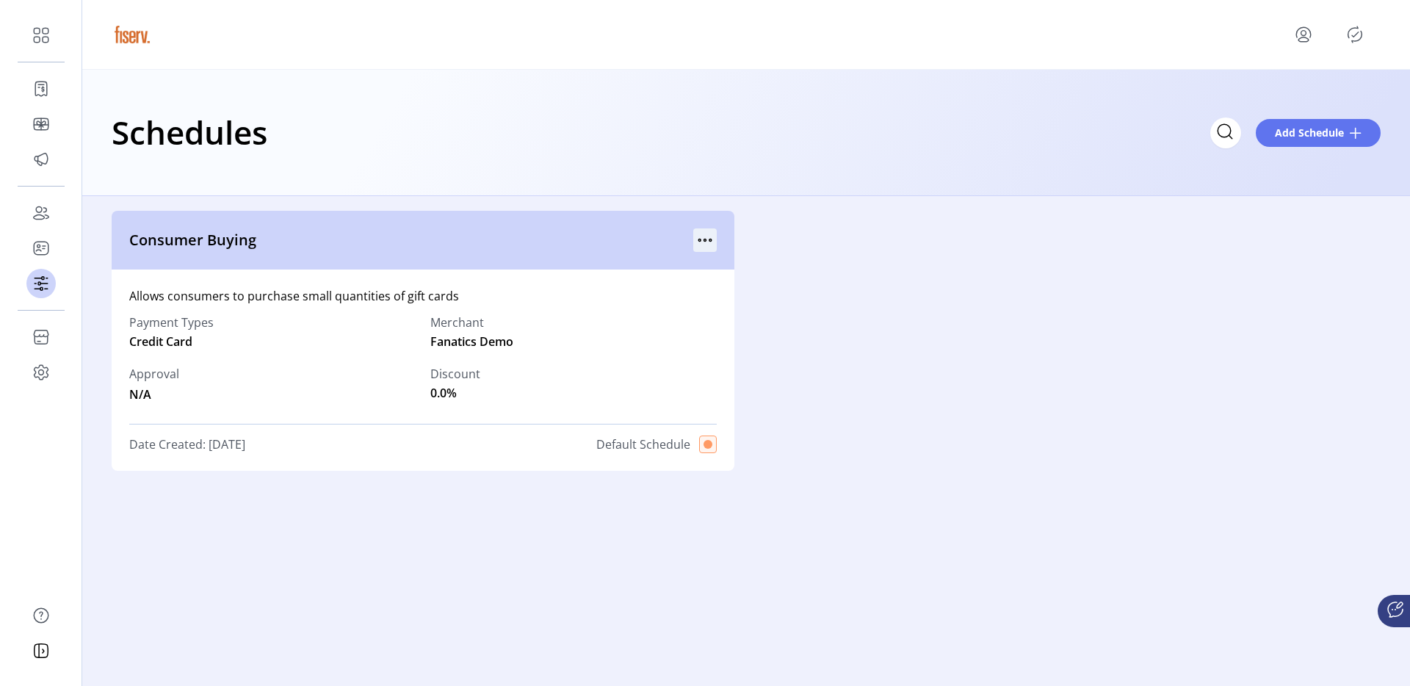
click at [707, 235] on icon "menu" at bounding box center [704, 239] width 23 height 23
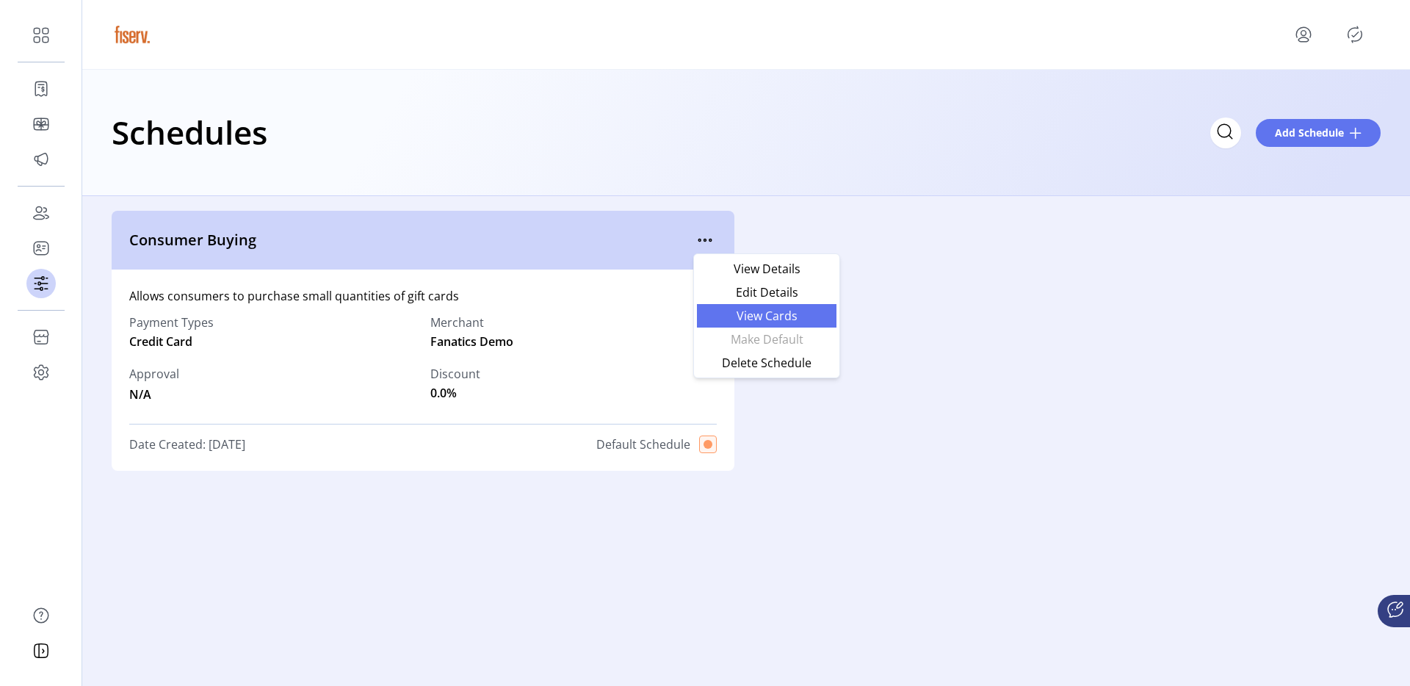
click at [761, 321] on span "View Cards" at bounding box center [767, 316] width 122 height 12
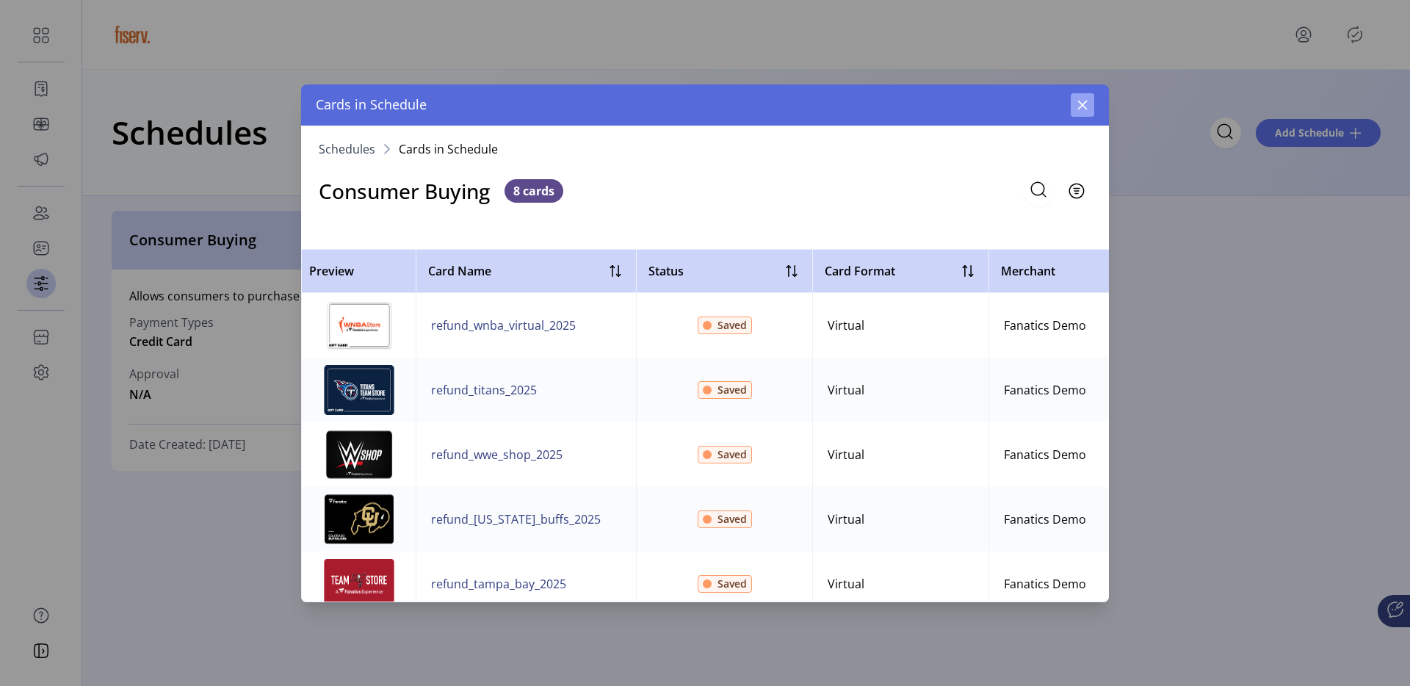
click at [1087, 96] on button "button" at bounding box center [1082, 104] width 23 height 23
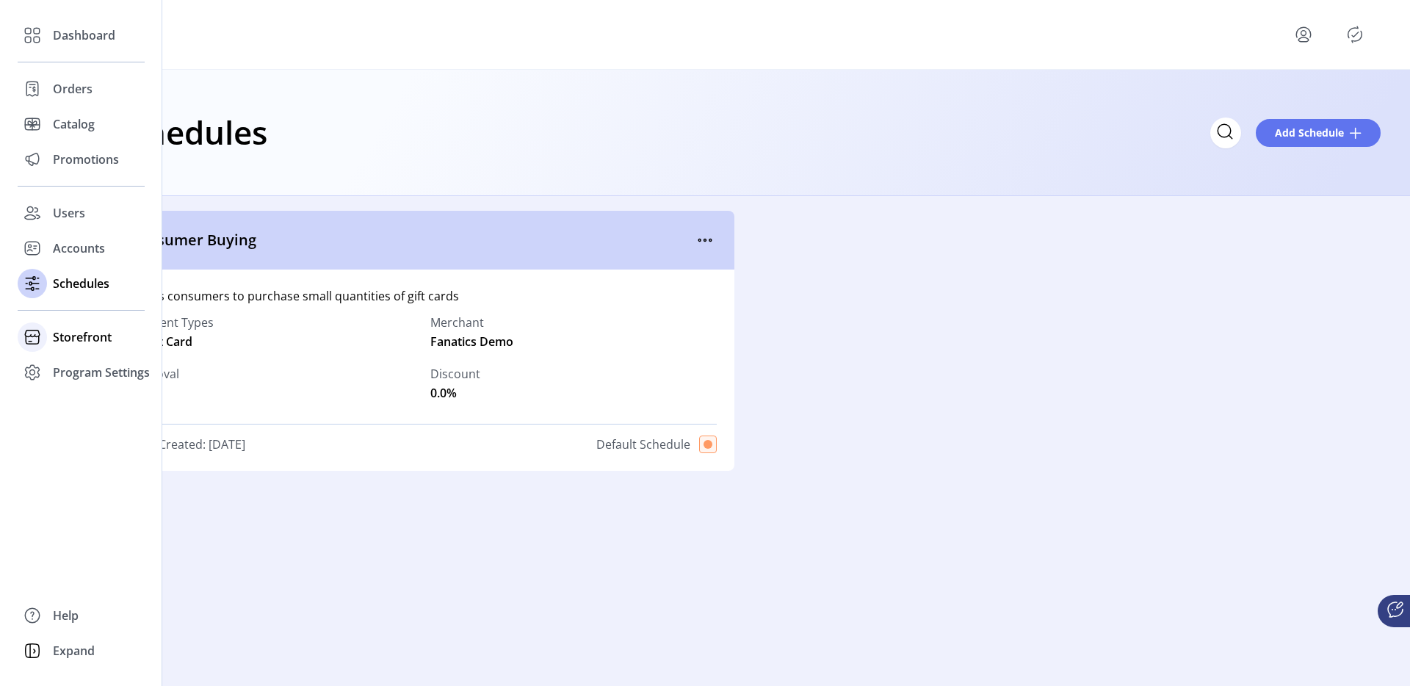
click at [94, 325] on div "Storefront" at bounding box center [81, 336] width 127 height 35
click at [93, 369] on span "Configuration" at bounding box center [91, 367] width 77 height 18
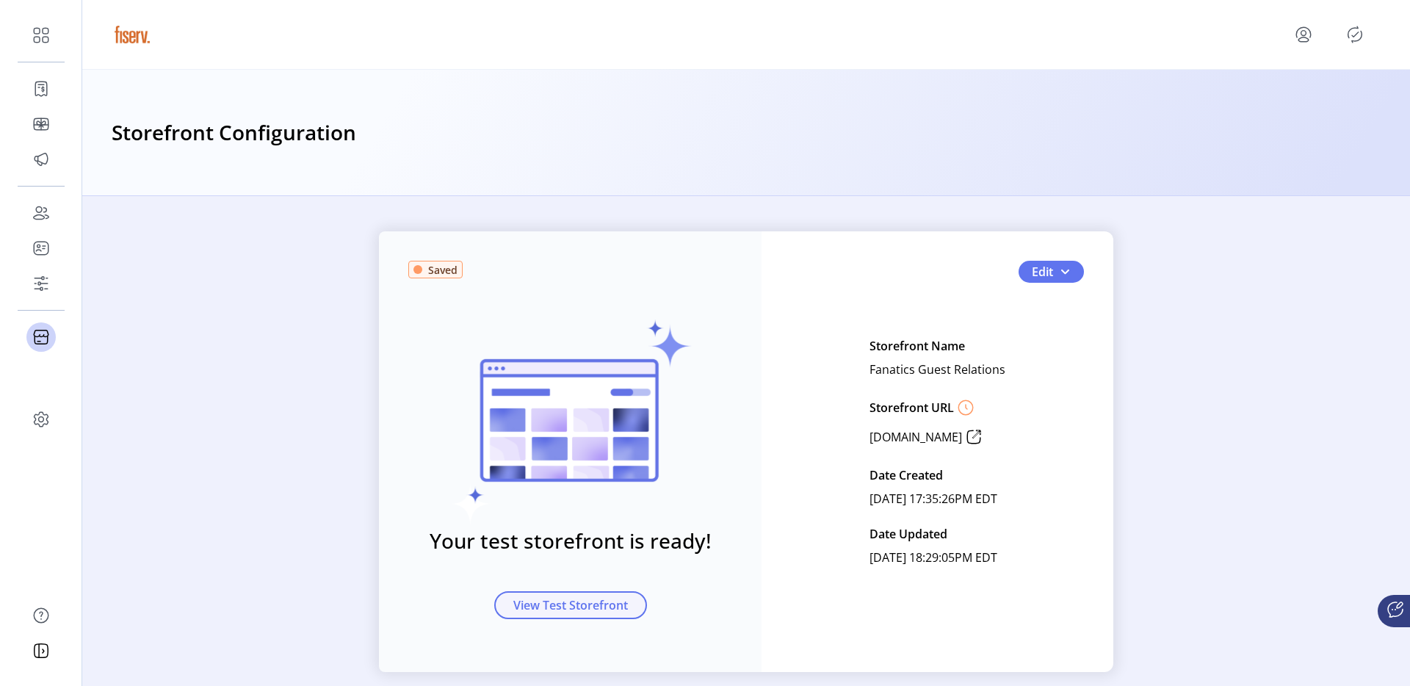
click at [568, 601] on span "View Test Storefront" at bounding box center [570, 605] width 115 height 18
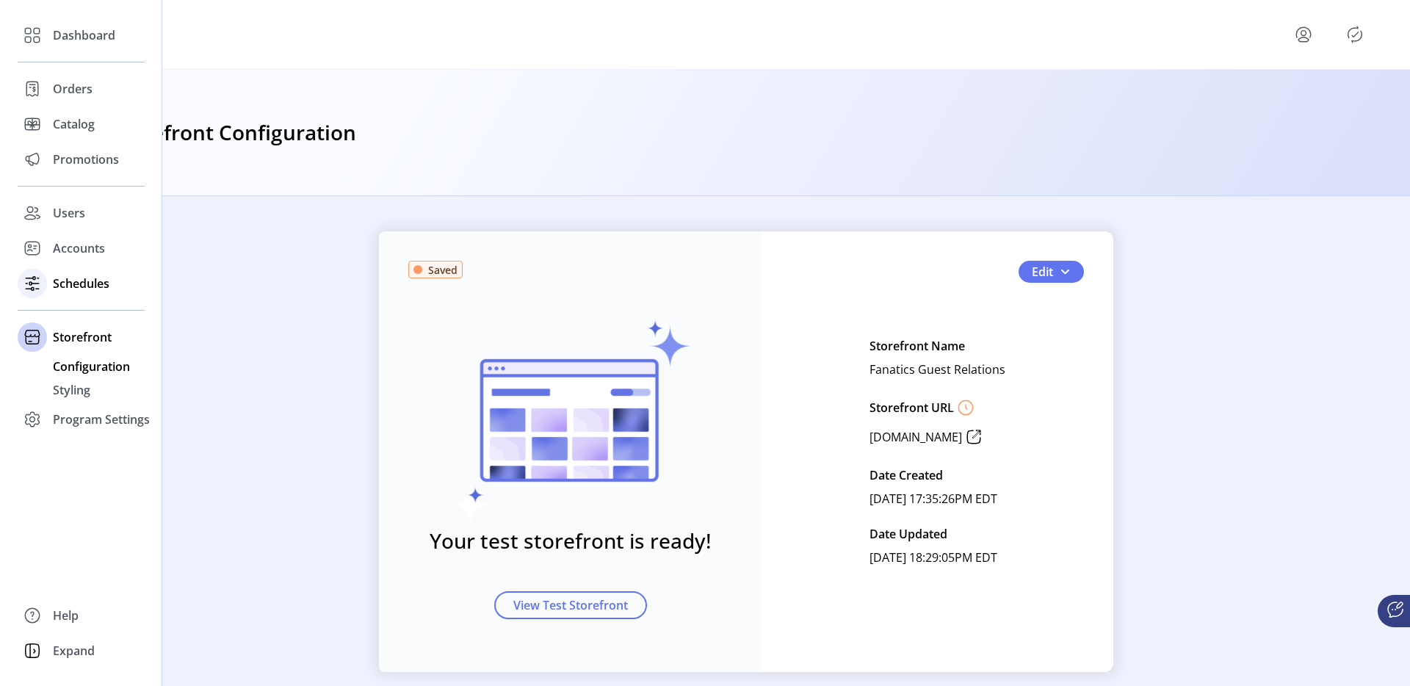
click at [84, 281] on span "Schedules" at bounding box center [81, 284] width 57 height 18
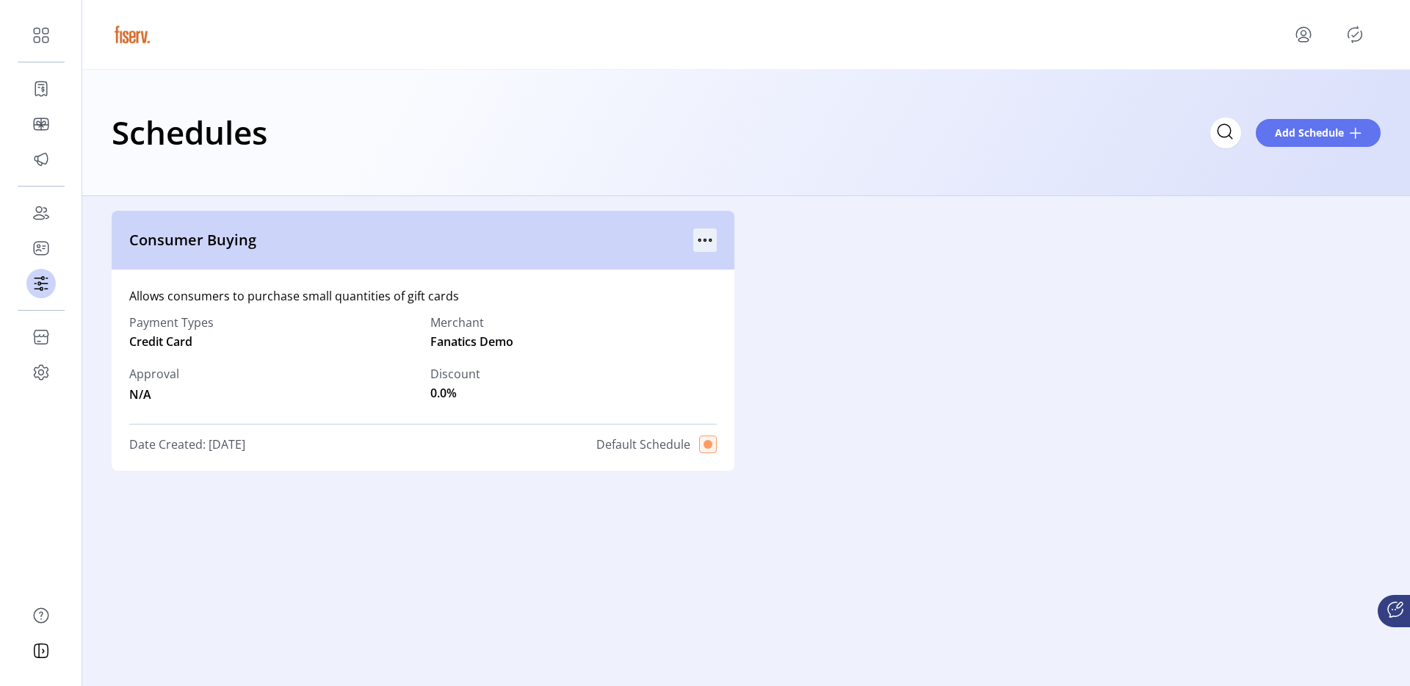
click at [708, 233] on icon "menu" at bounding box center [704, 239] width 23 height 23
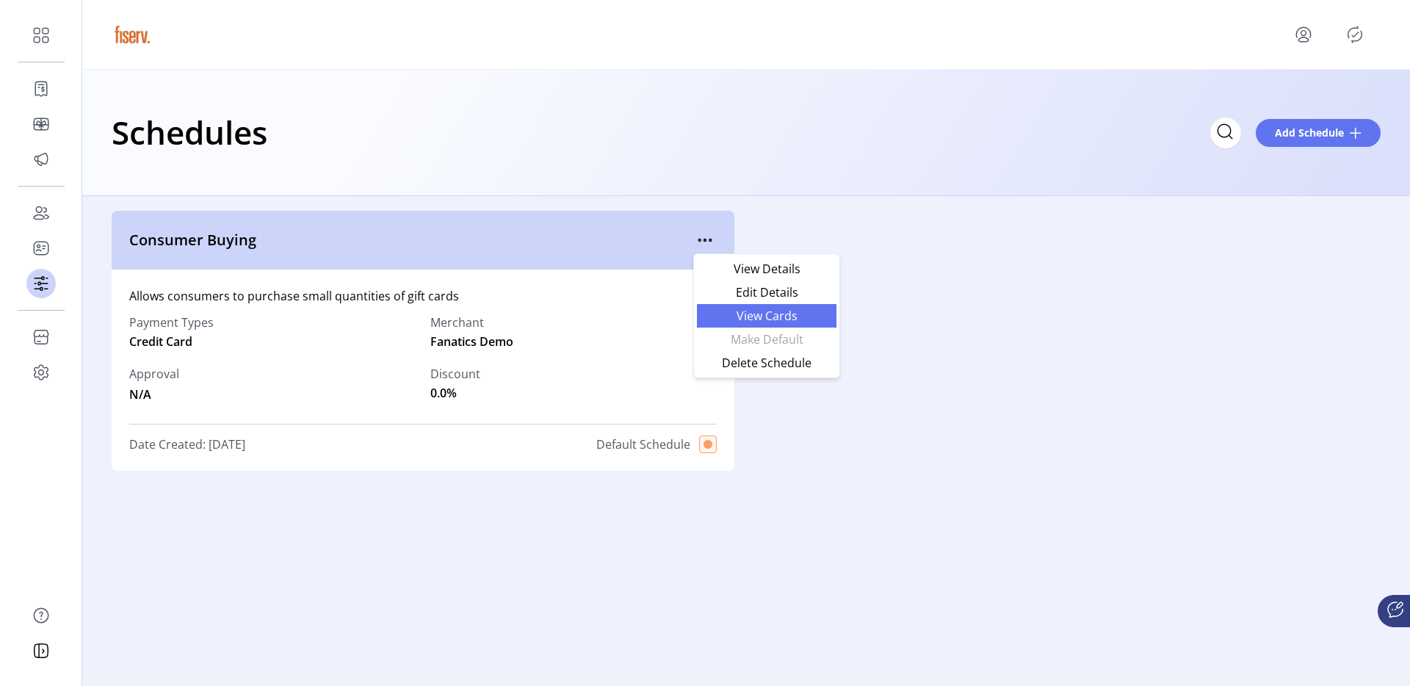
click at [723, 326] on link "View Cards" at bounding box center [767, 315] width 140 height 23
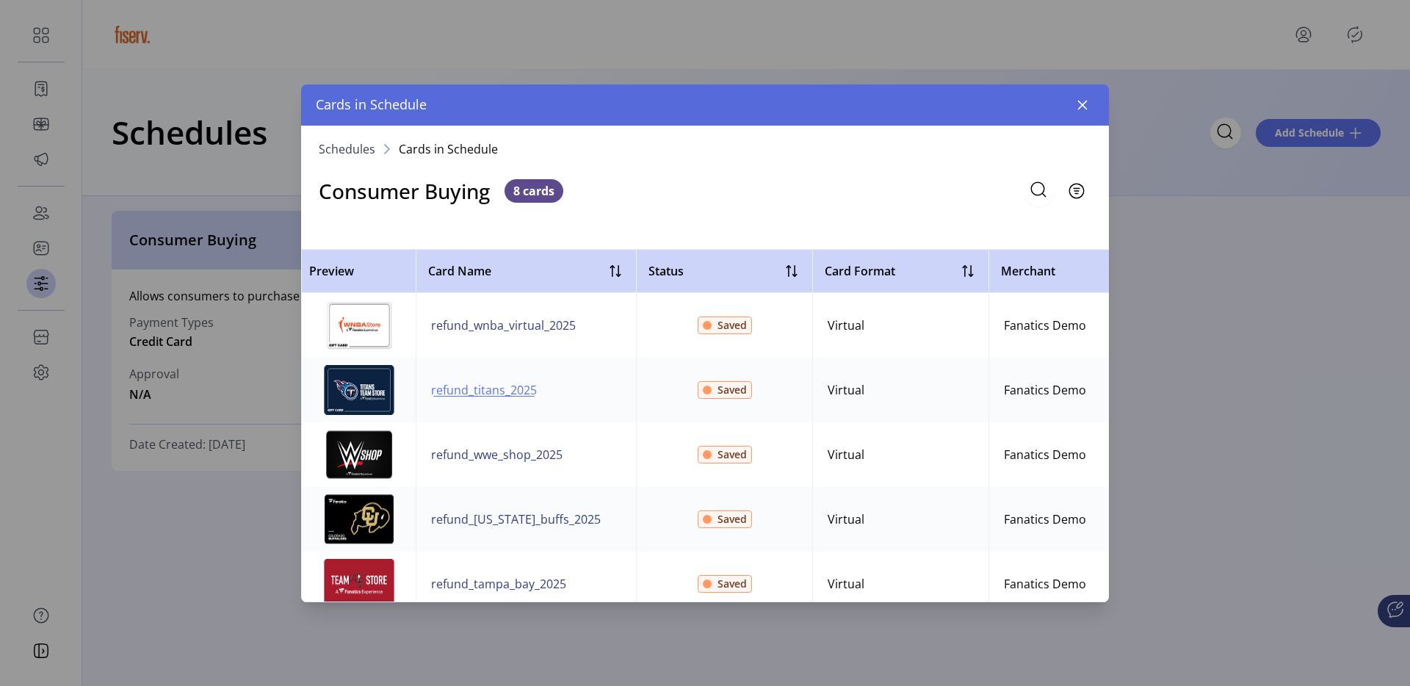
click at [486, 389] on span "refund_titans_2025" at bounding box center [484, 390] width 106 height 18
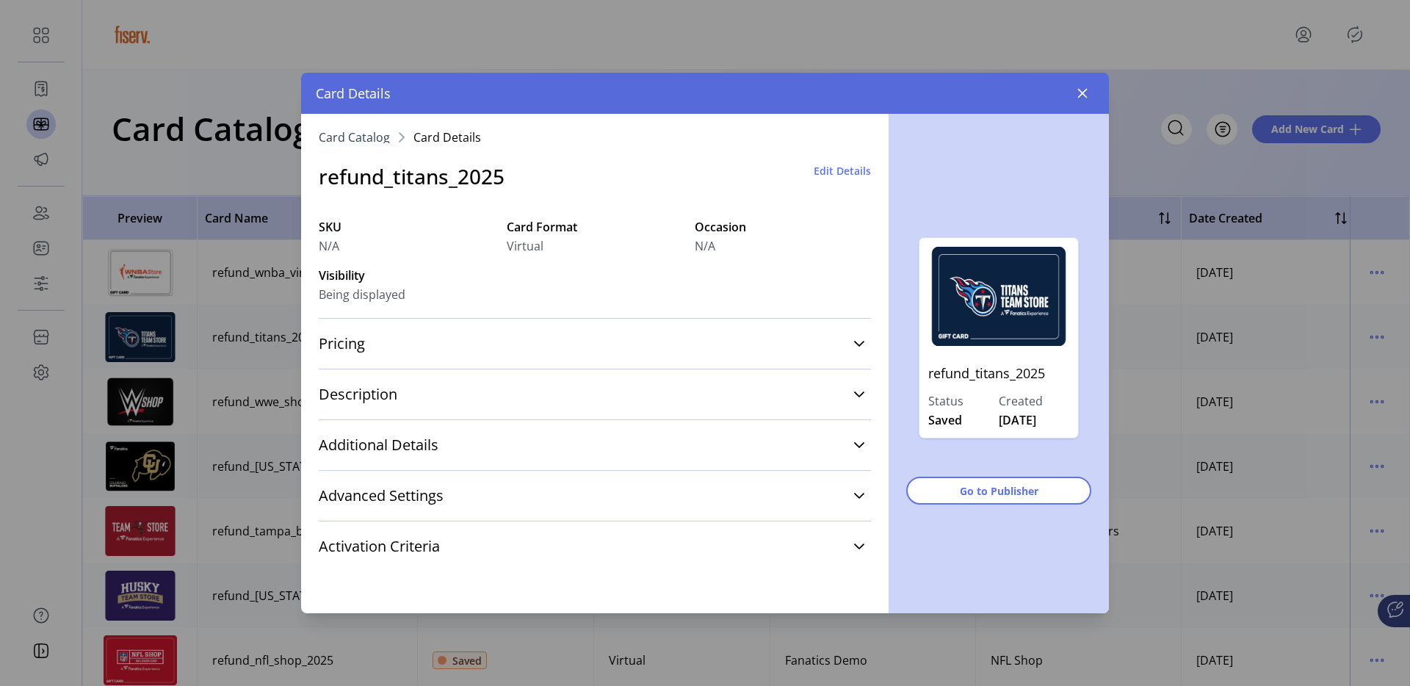
click at [799, 414] on div "Description Tennessee Titans Guest Relations" at bounding box center [595, 394] width 552 height 51
click at [805, 402] on link "Description" at bounding box center [595, 394] width 552 height 32
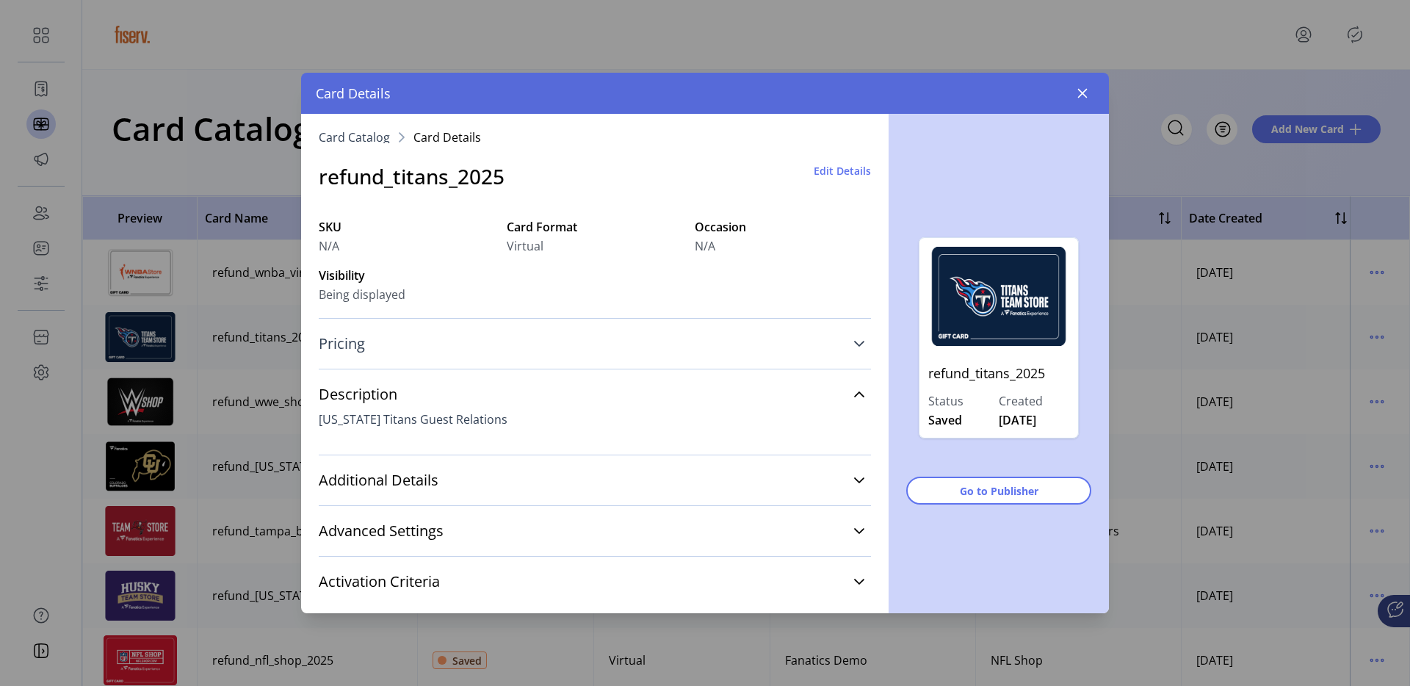
click at [844, 336] on link "Pricing" at bounding box center [595, 343] width 552 height 32
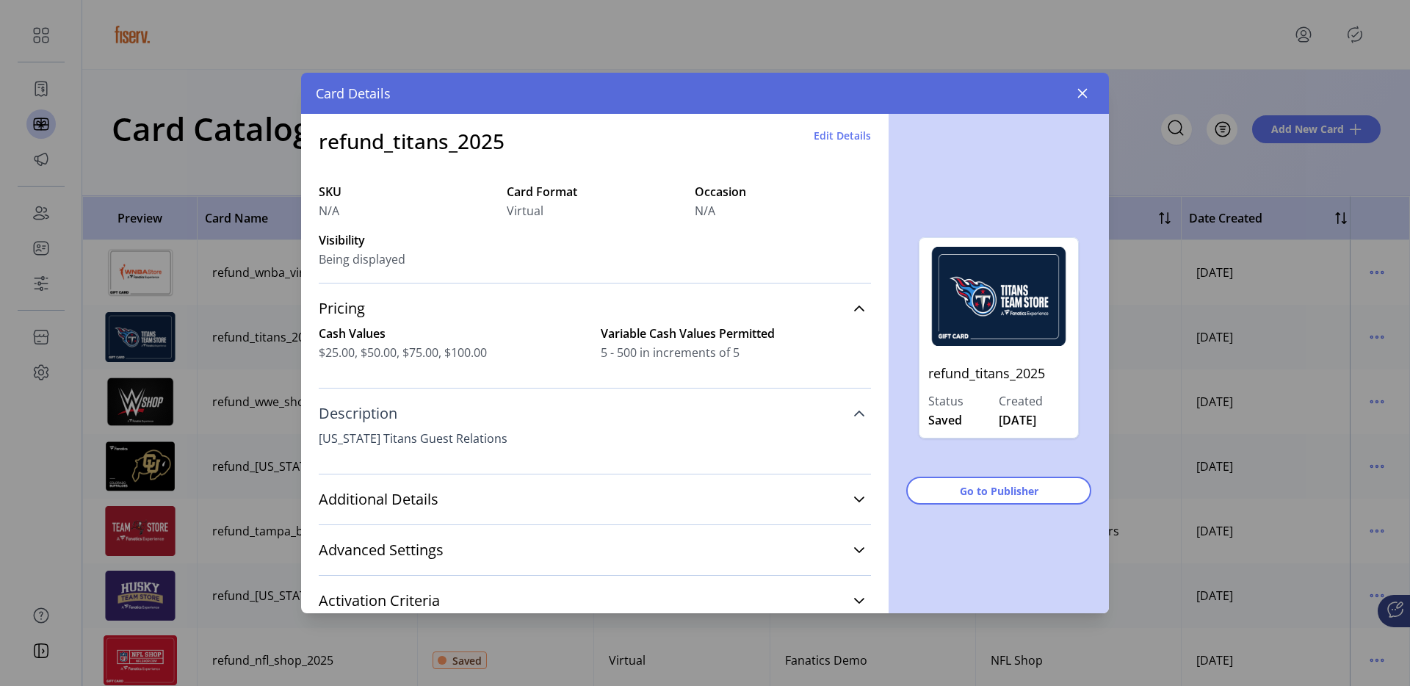
scroll to position [80, 0]
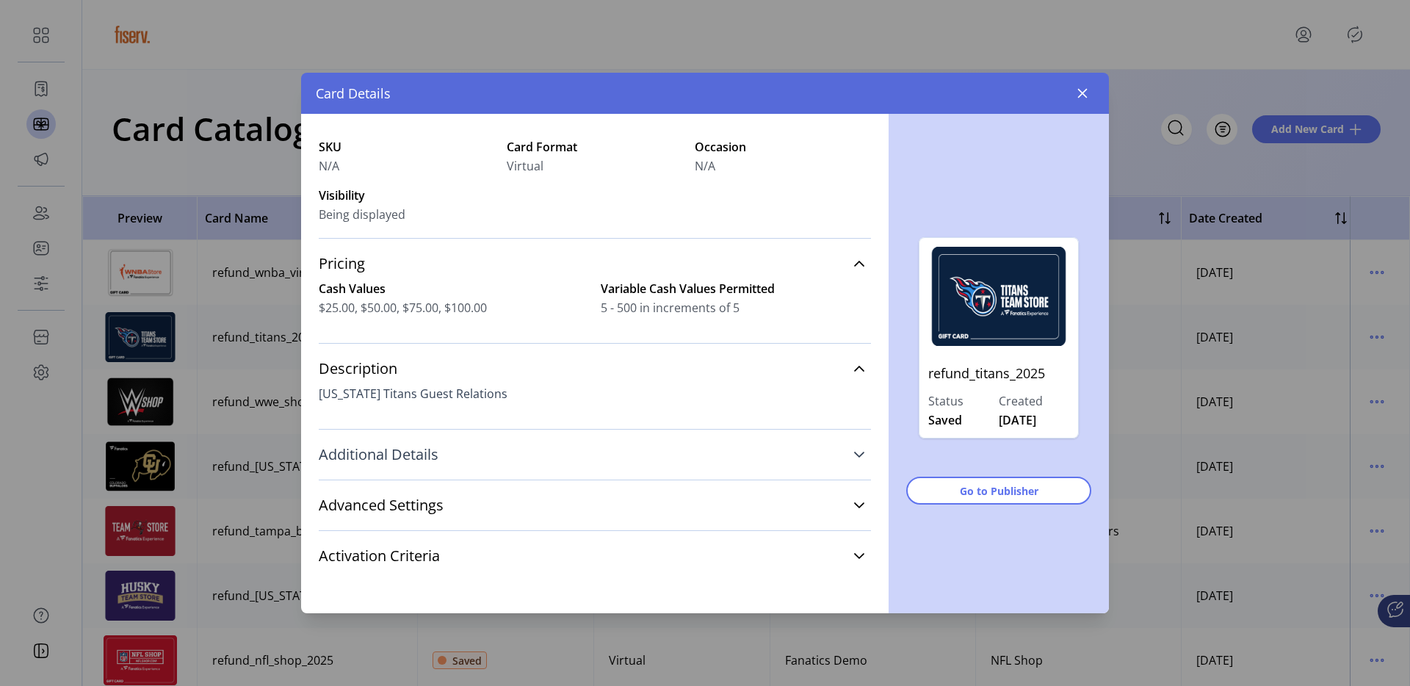
click at [844, 449] on link "Additional Details" at bounding box center [595, 454] width 552 height 32
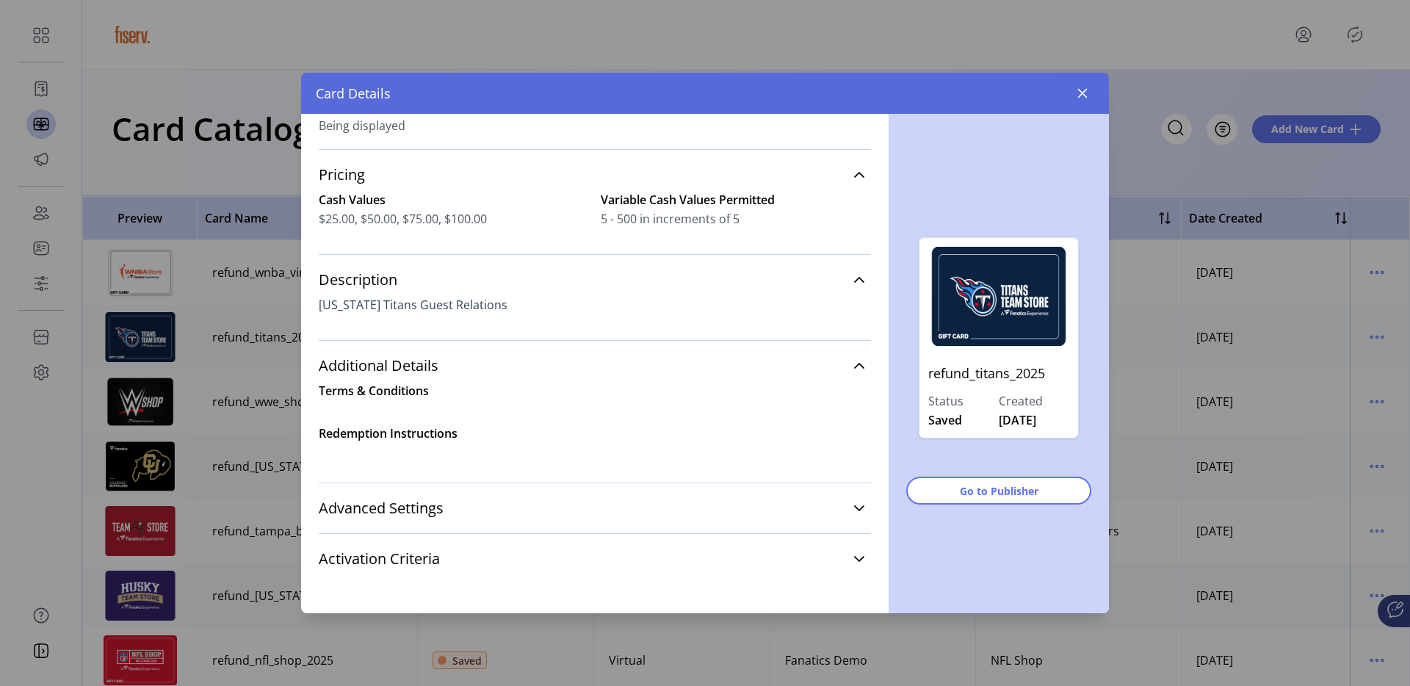
scroll to position [172, 0]
click at [853, 493] on link "Advanced Settings" at bounding box center [595, 505] width 552 height 32
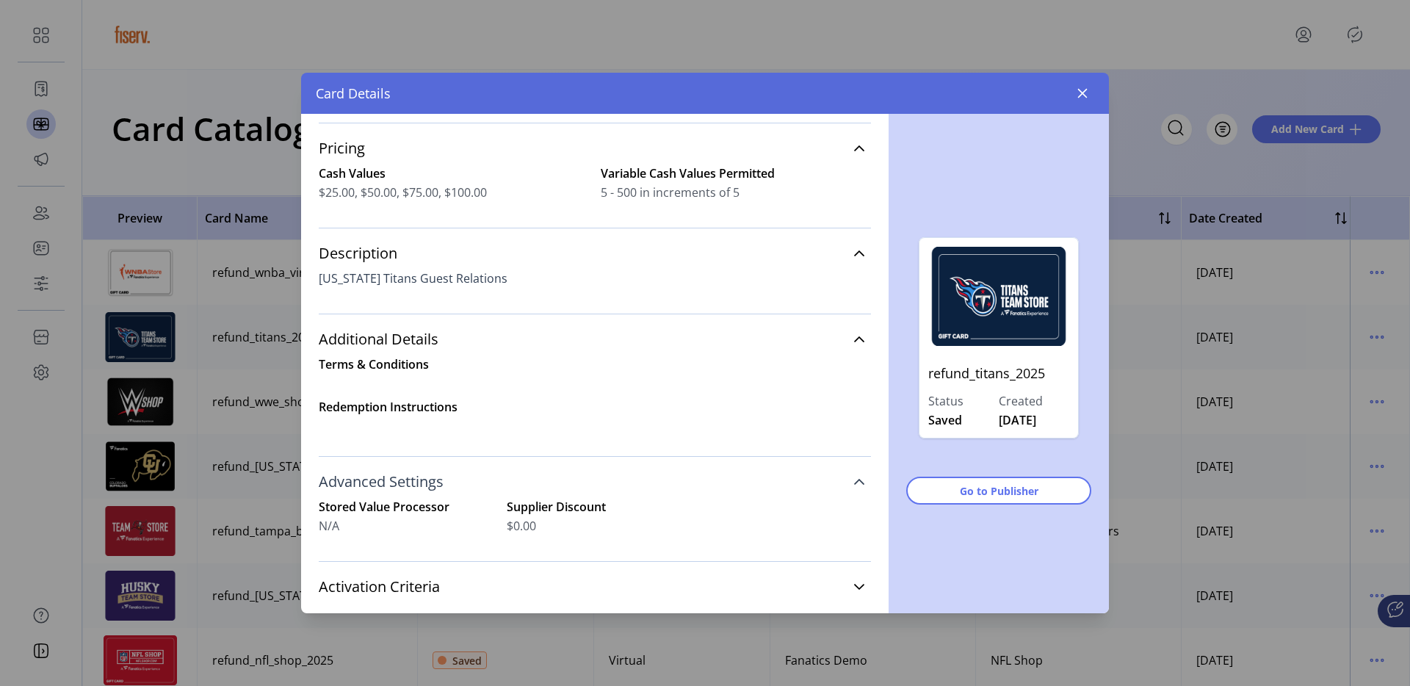
scroll to position [226, 0]
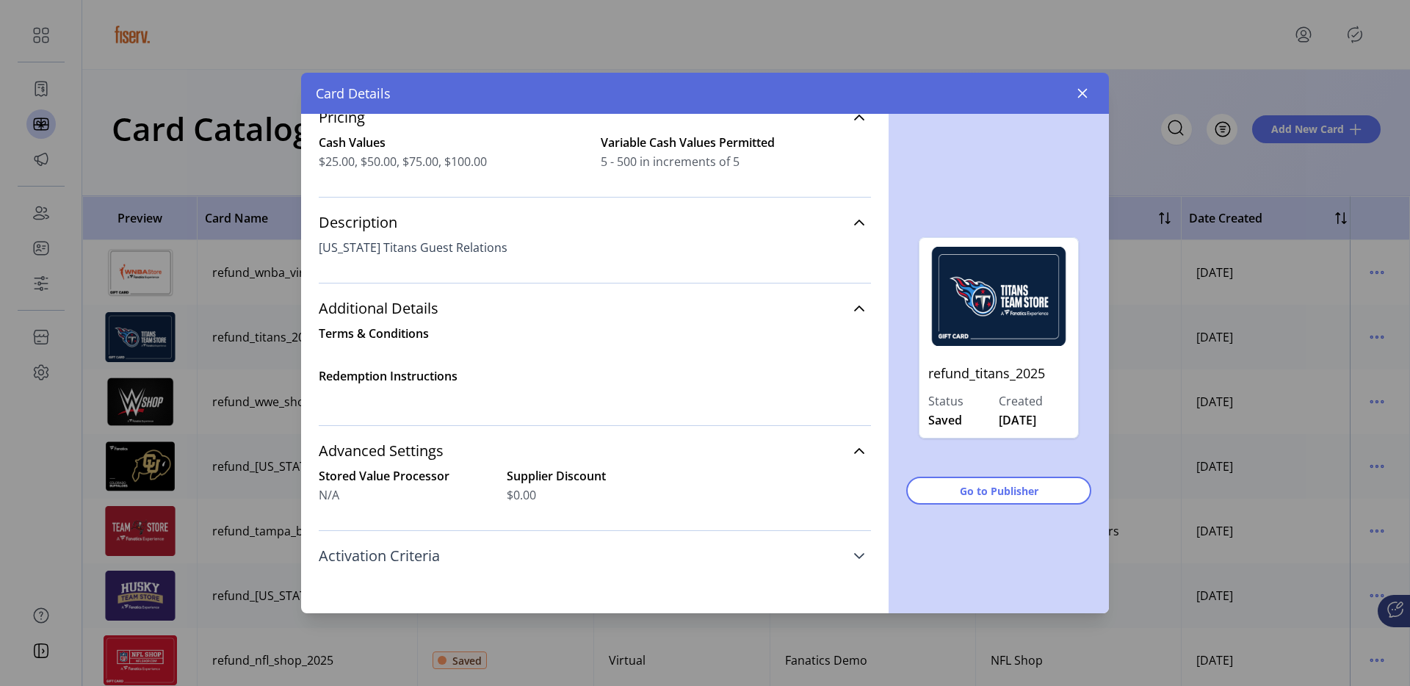
click at [858, 557] on link "Activation Criteria" at bounding box center [595, 556] width 552 height 32
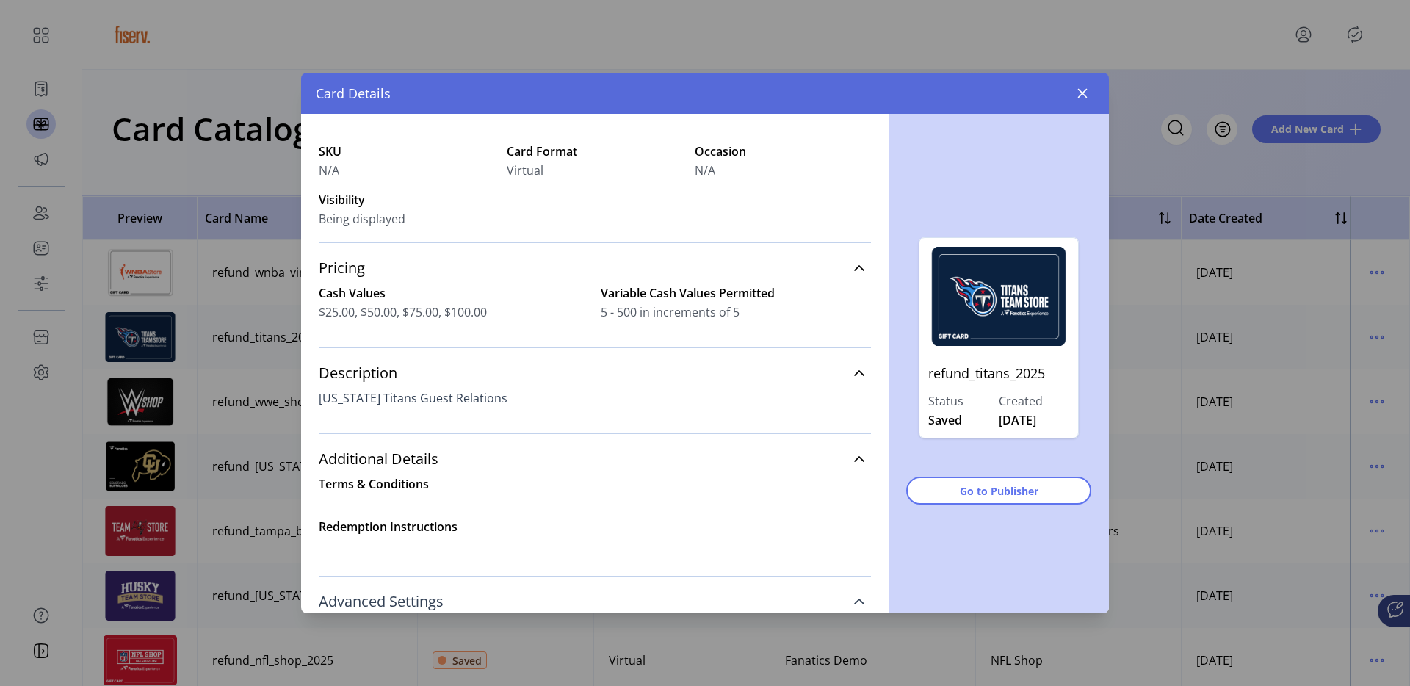
scroll to position [0, 0]
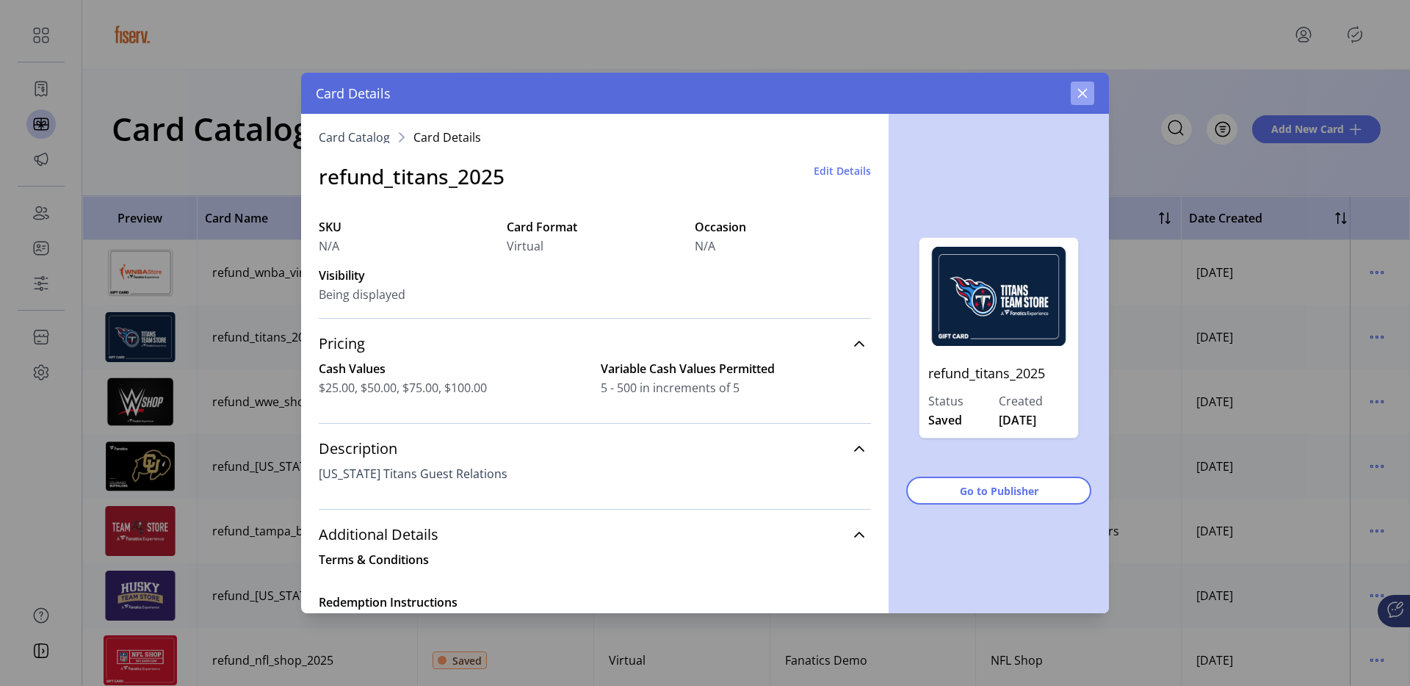
click at [1082, 94] on icon "button" at bounding box center [1082, 93] width 12 height 12
